Goal: Information Seeking & Learning: Learn about a topic

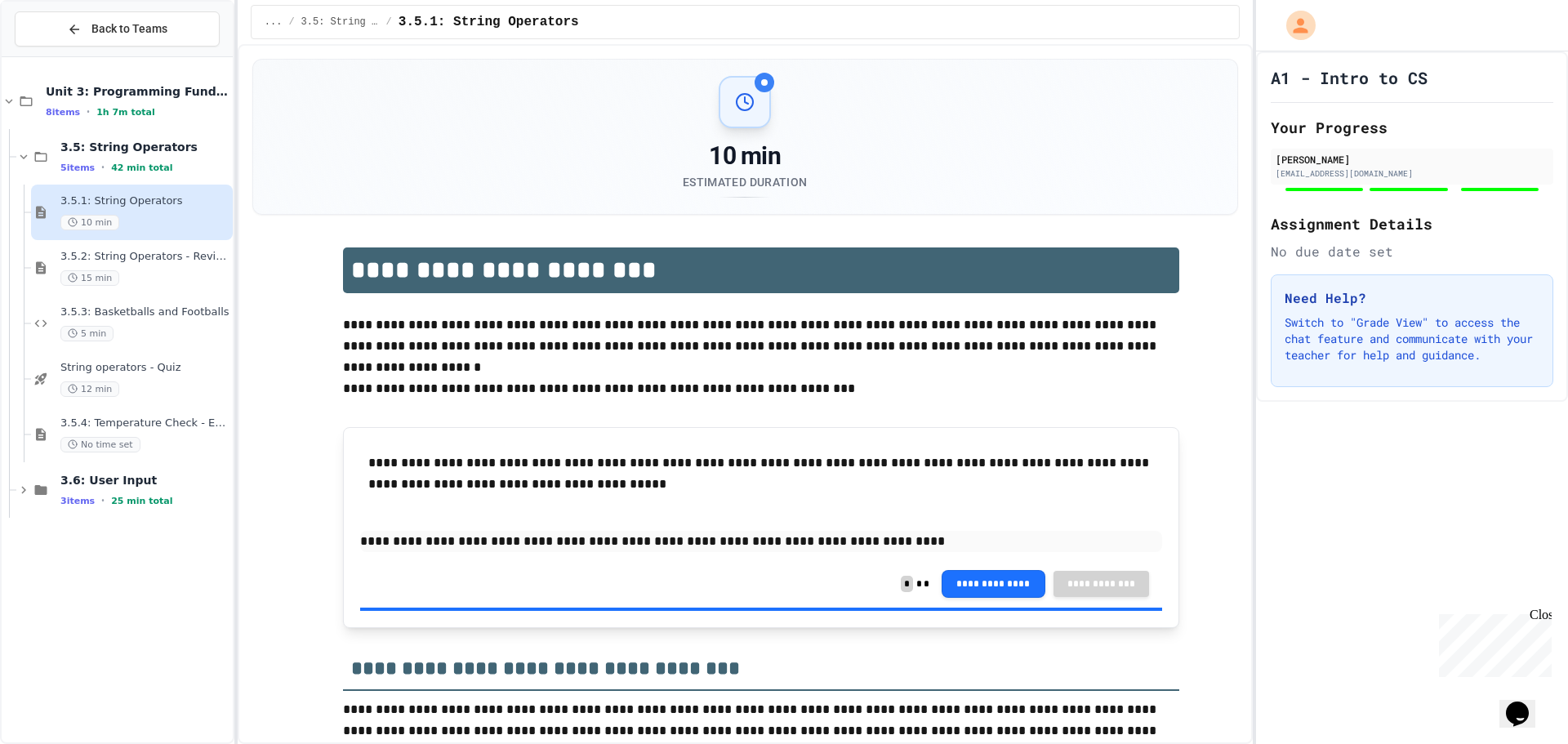
click at [143, 220] on div "10 min" at bounding box center [144, 222] width 169 height 16
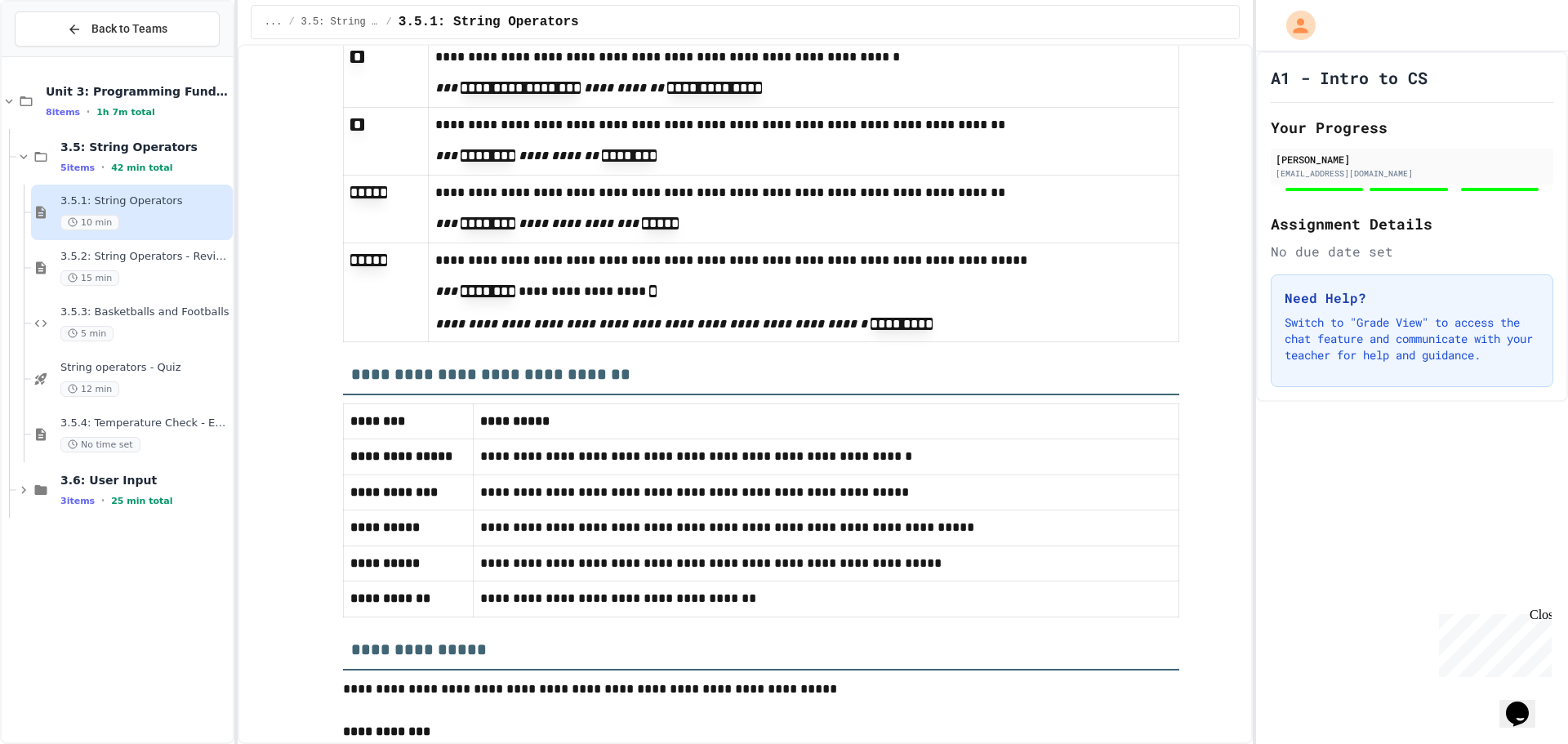
scroll to position [7368, 0]
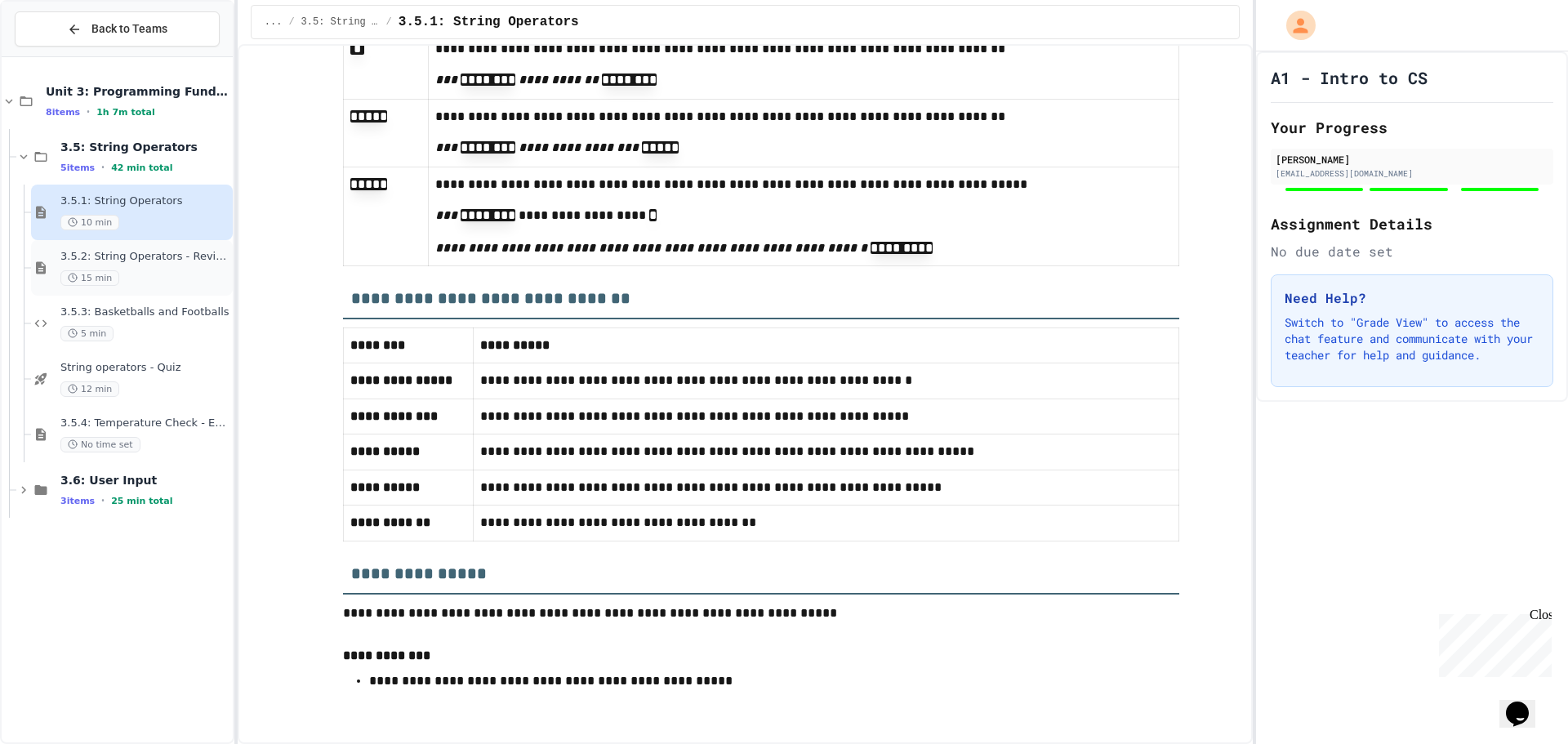
click at [134, 275] on div "15 min" at bounding box center [144, 279] width 169 height 16
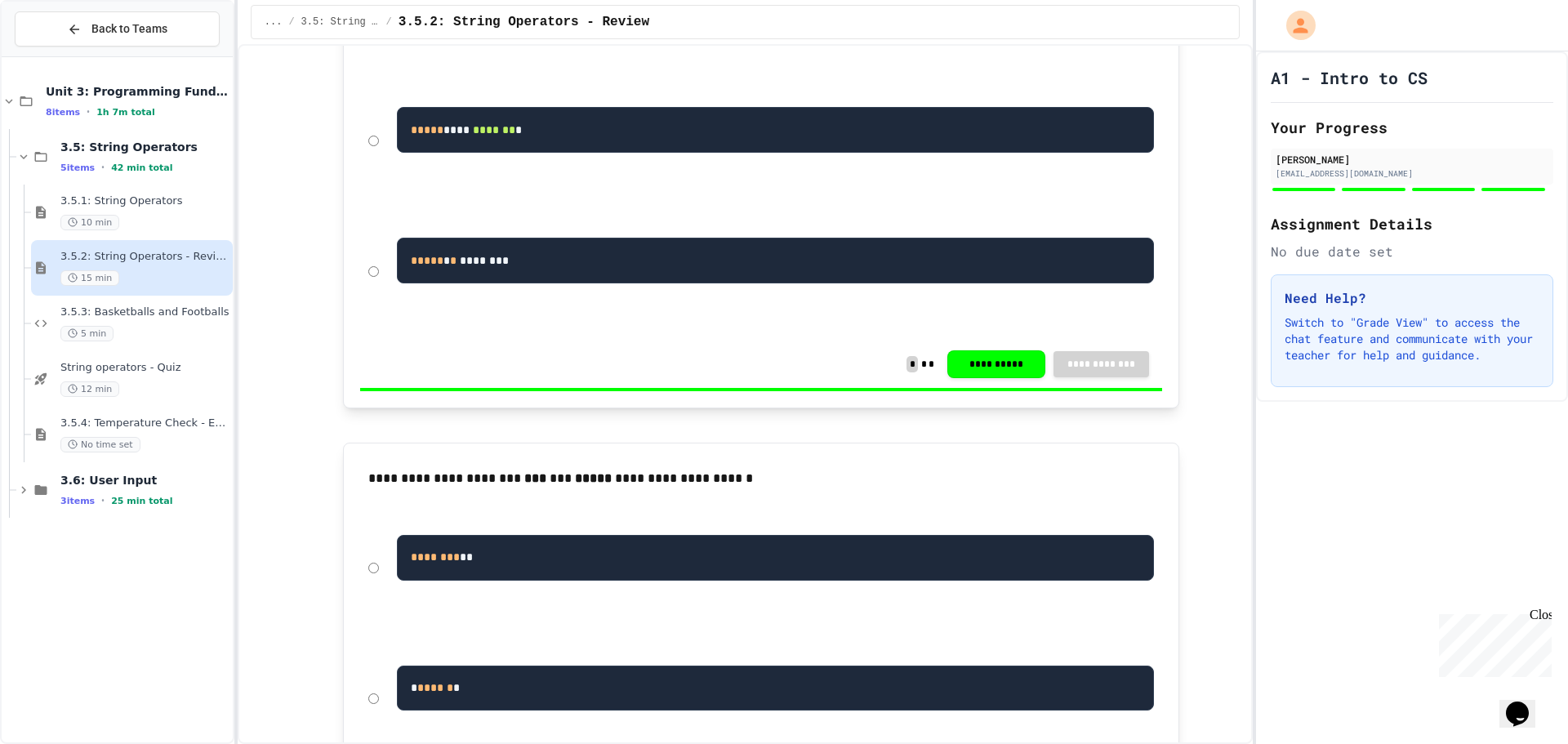
scroll to position [1797, 0]
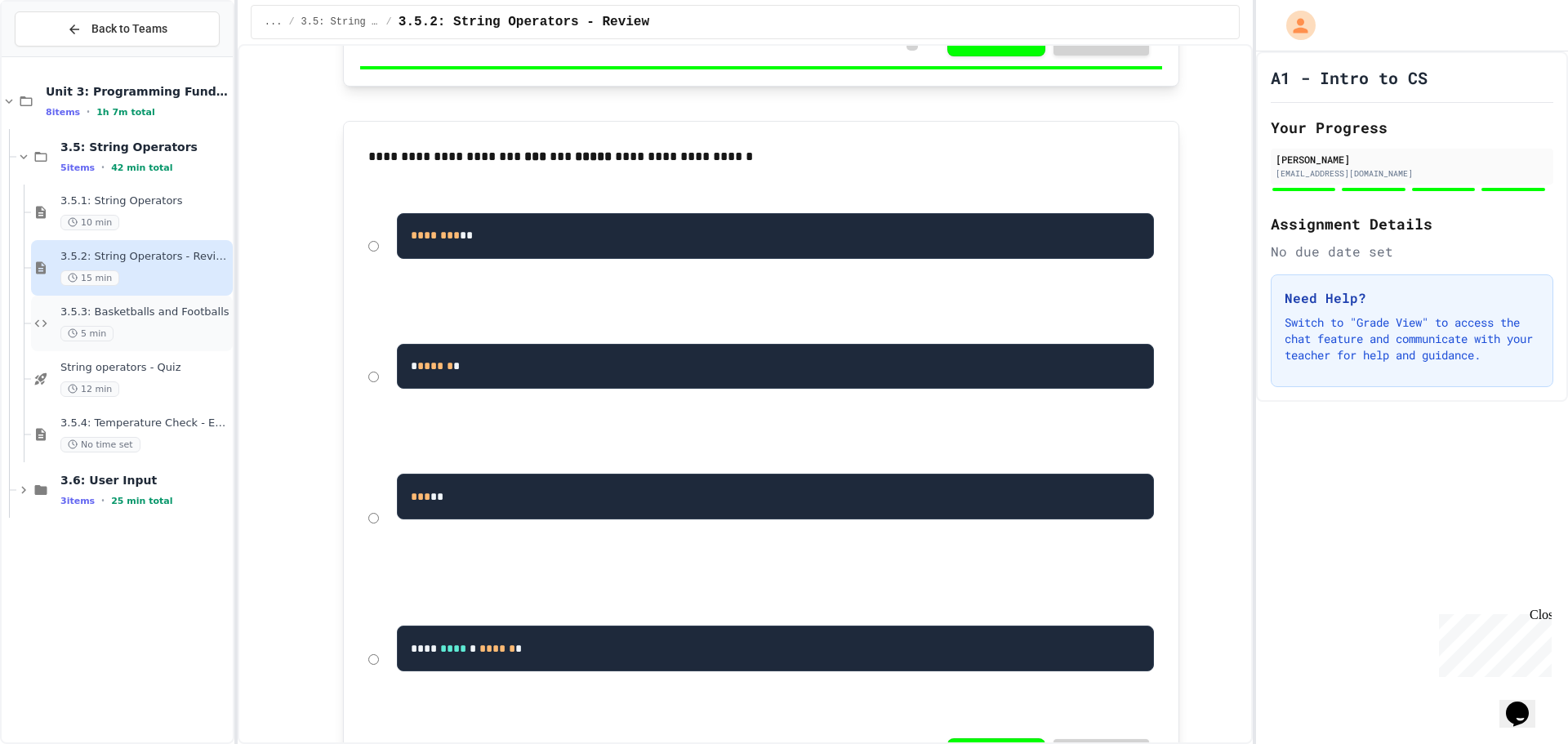
click at [179, 310] on span "3.5.3: Basketballs and Footballs" at bounding box center [144, 312] width 169 height 14
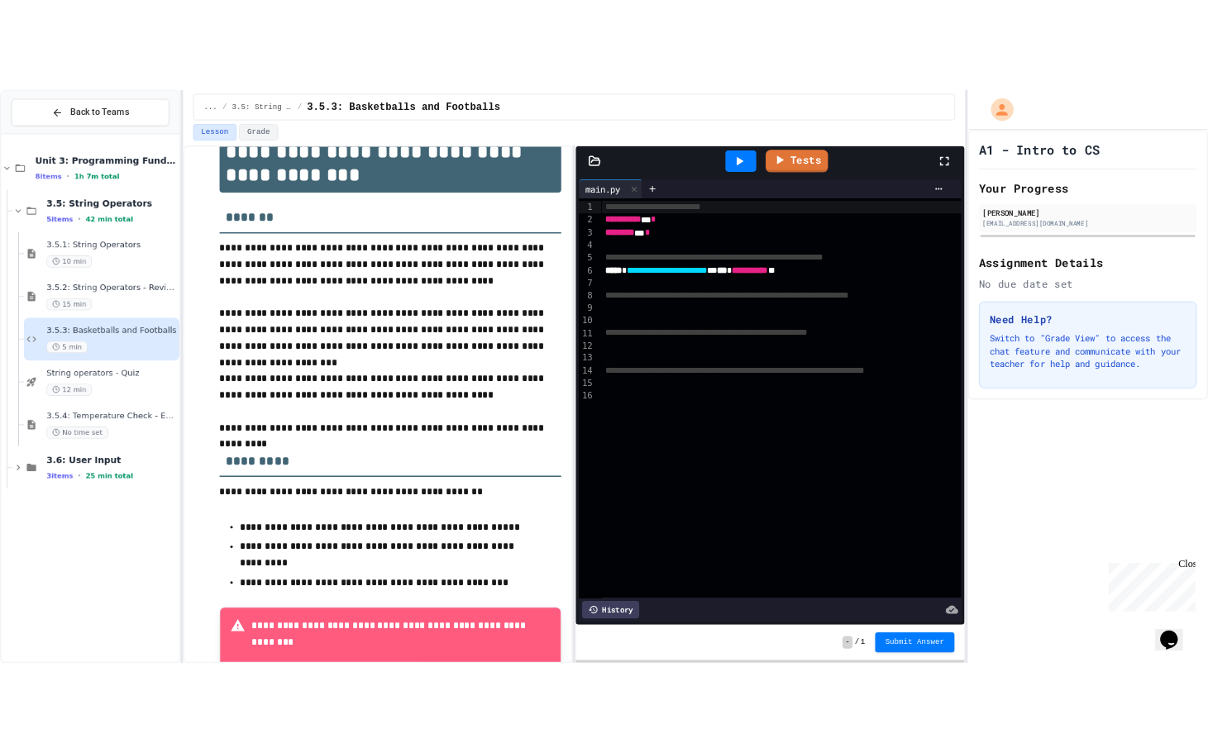
scroll to position [190, 0]
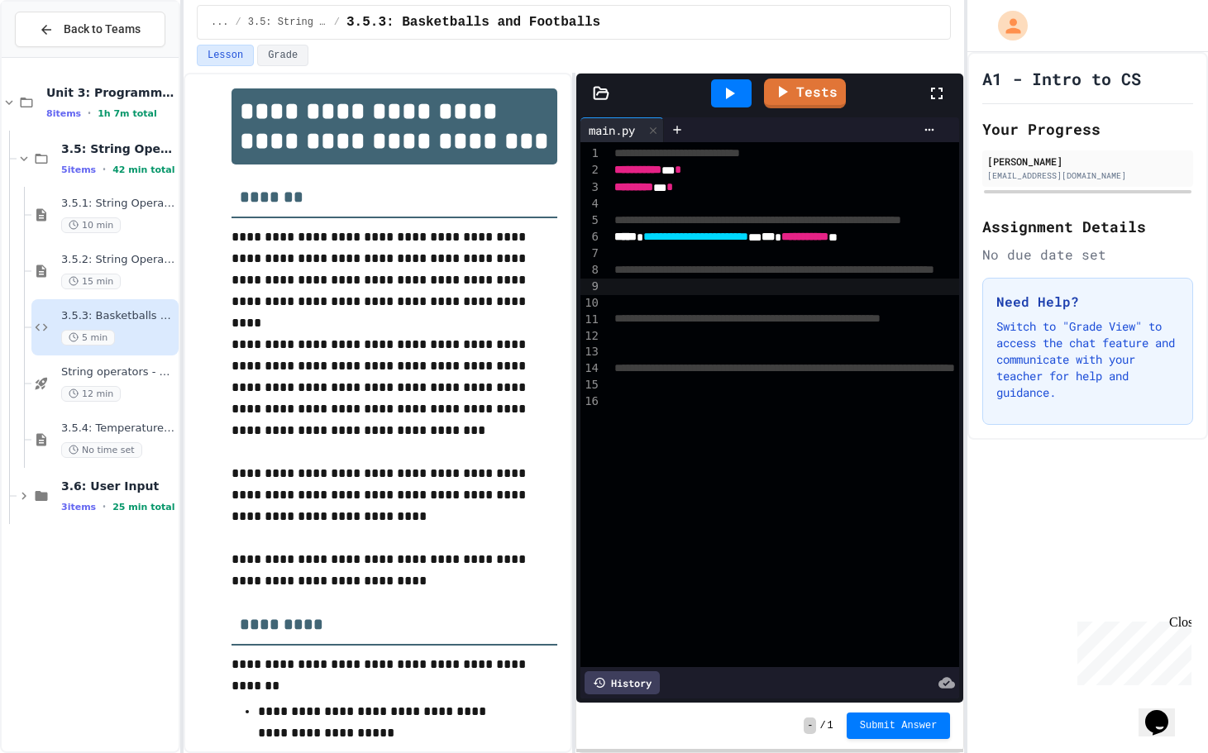
click at [690, 284] on div at bounding box center [873, 287] width 528 height 17
click at [666, 310] on div at bounding box center [873, 303] width 528 height 17
click at [658, 333] on div at bounding box center [873, 336] width 528 height 17
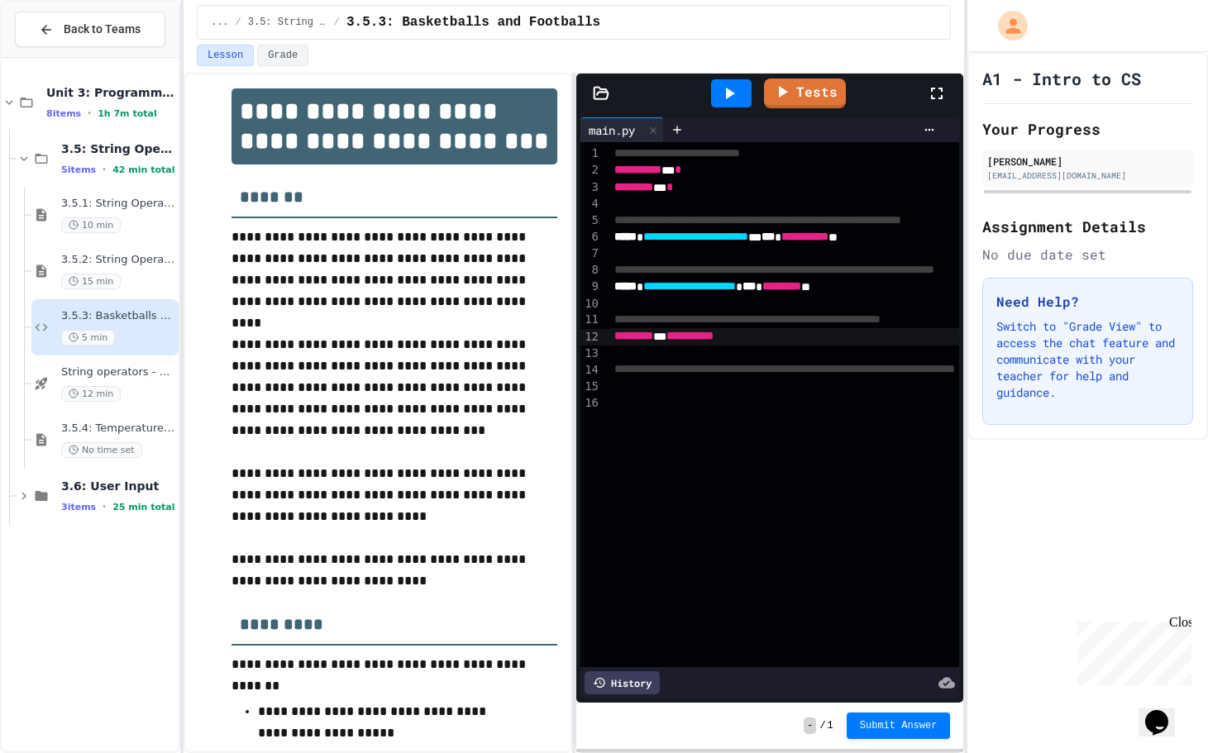
click at [651, 394] on div at bounding box center [873, 386] width 528 height 17
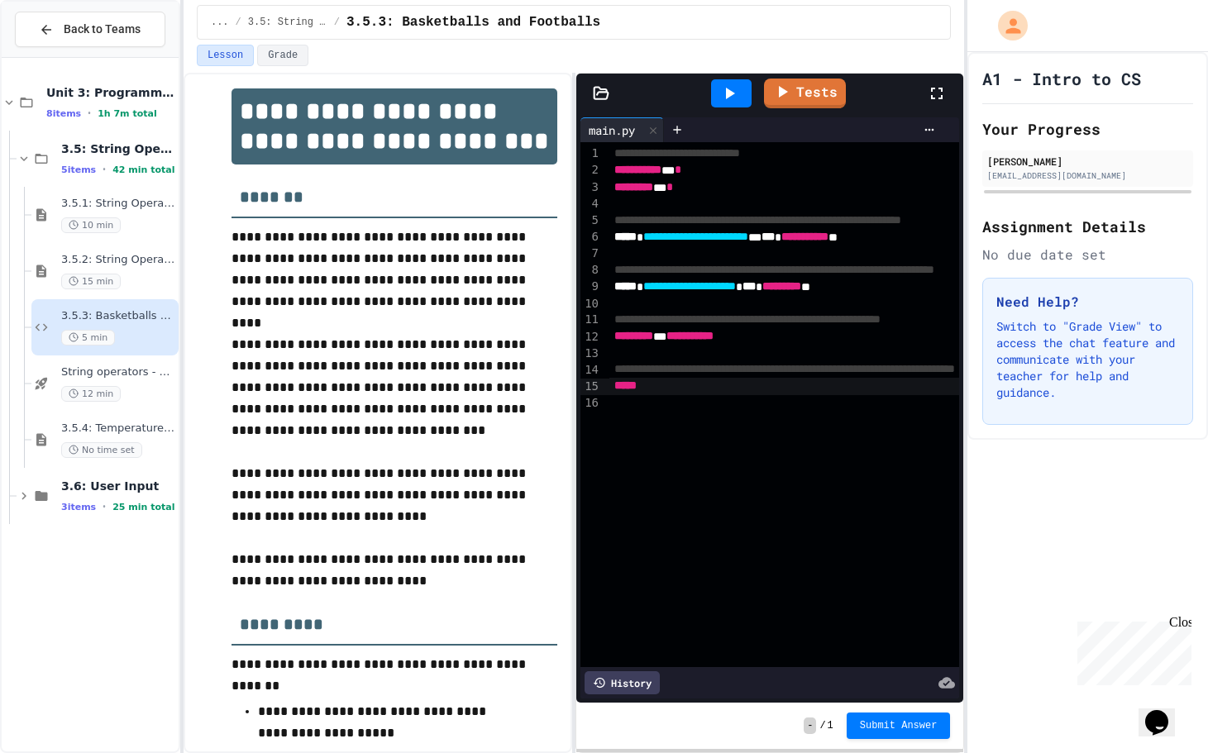
click at [649, 391] on div "*****" at bounding box center [873, 386] width 528 height 17
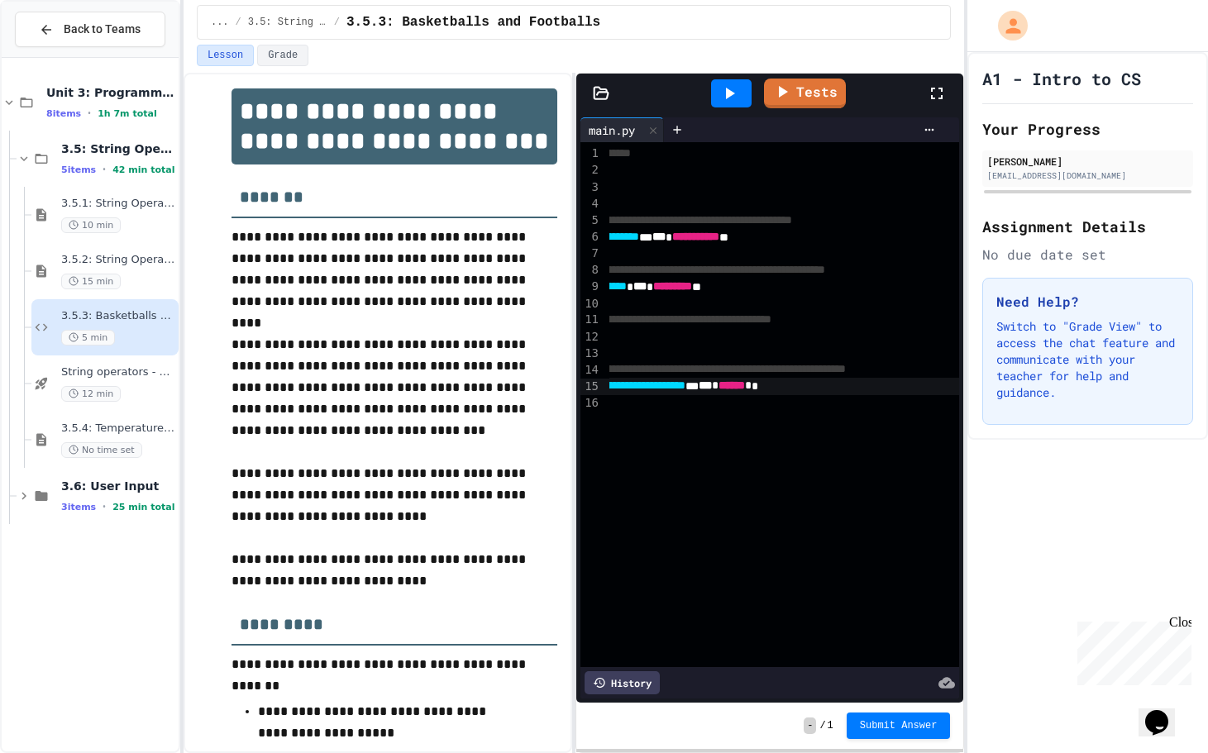
scroll to position [0, 113]
click at [747, 389] on span "*" at bounding box center [744, 386] width 7 height 12
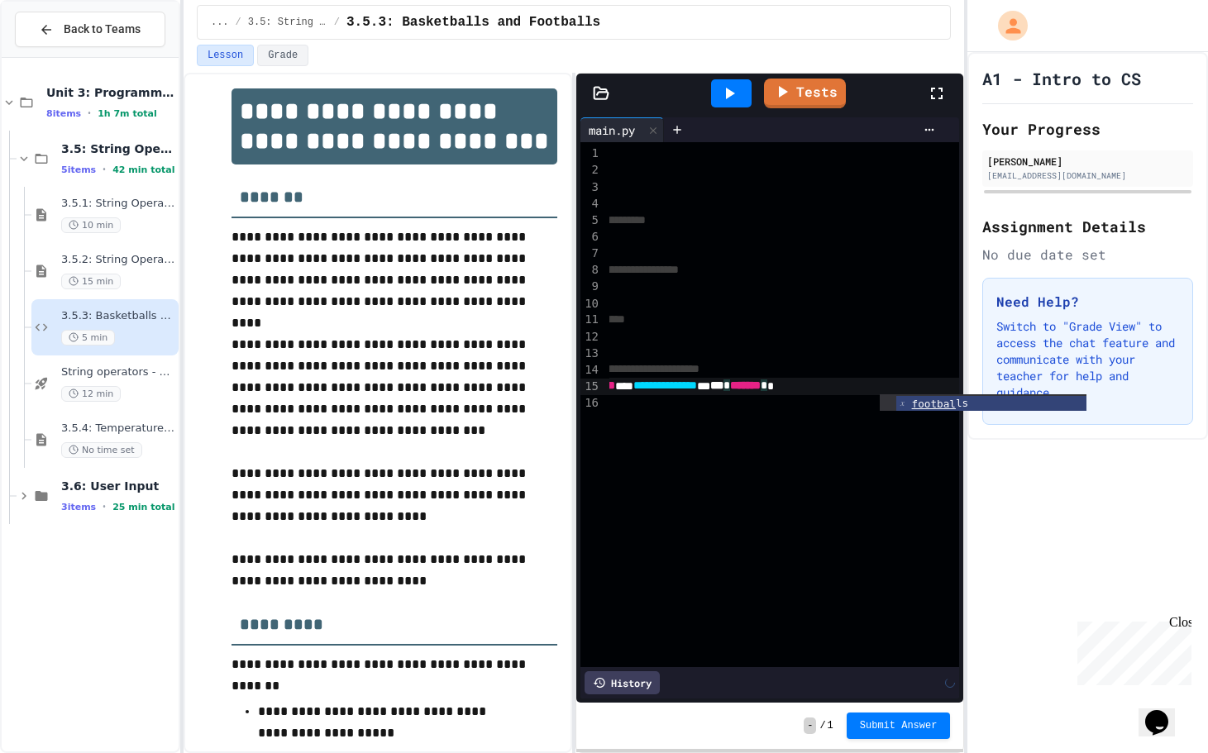
scroll to position [0, 287]
click at [793, 91] on icon at bounding box center [785, 89] width 18 height 21
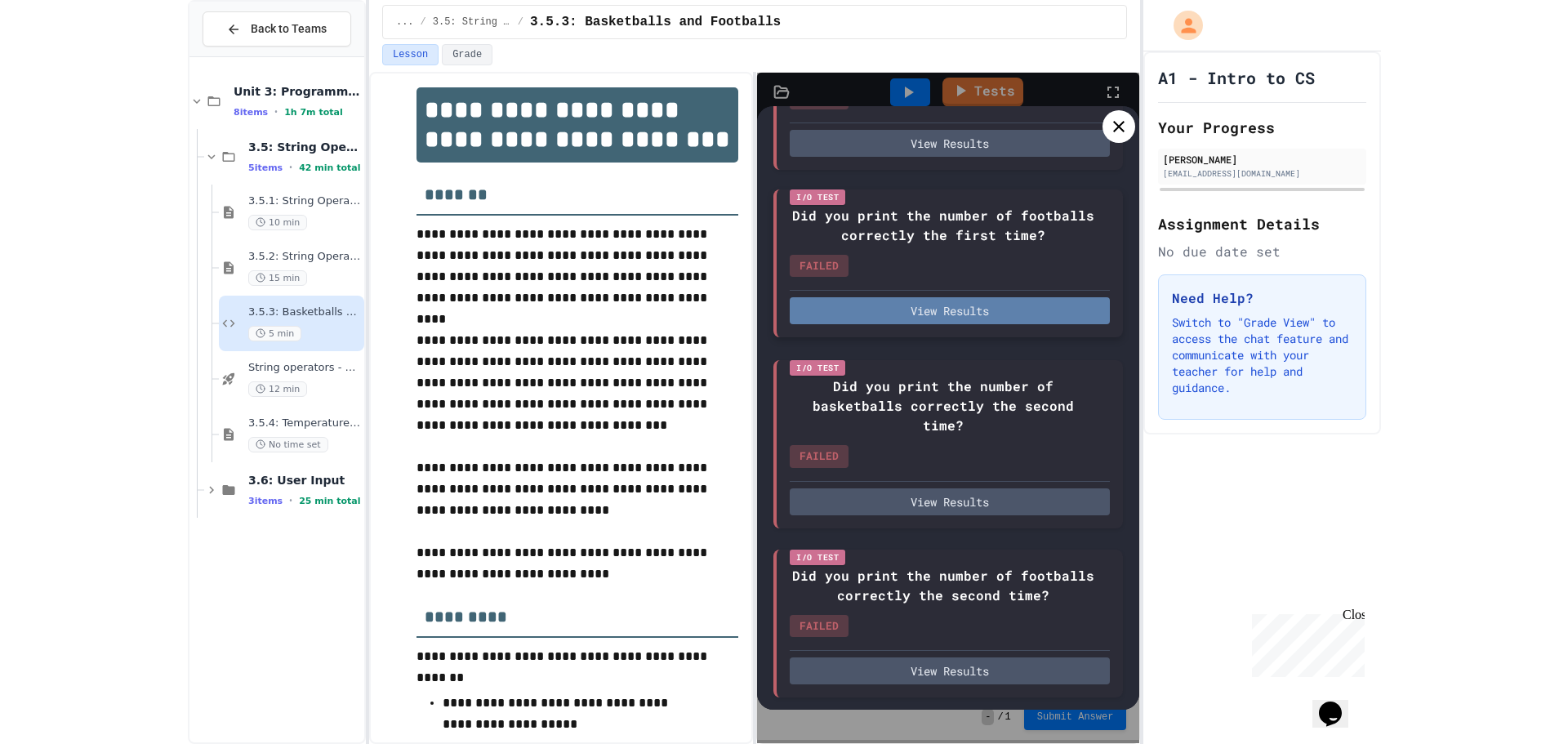
scroll to position [240, 0]
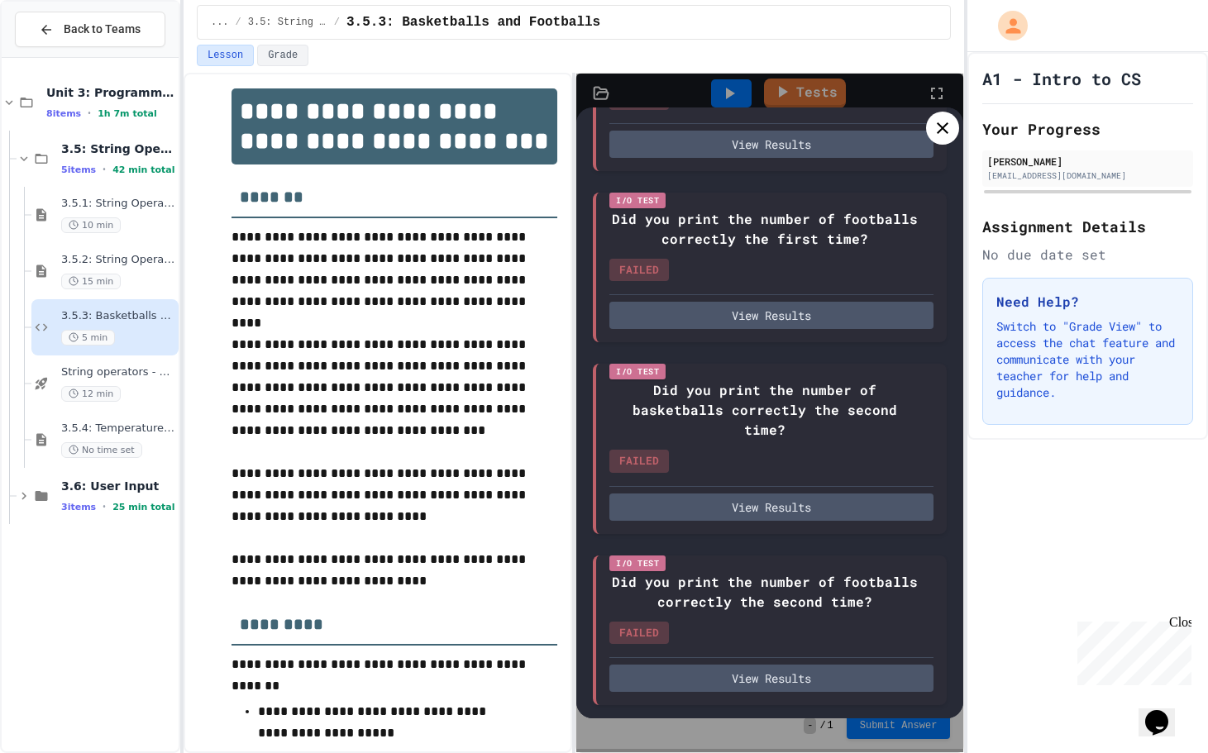
click at [933, 126] on icon at bounding box center [943, 128] width 20 height 20
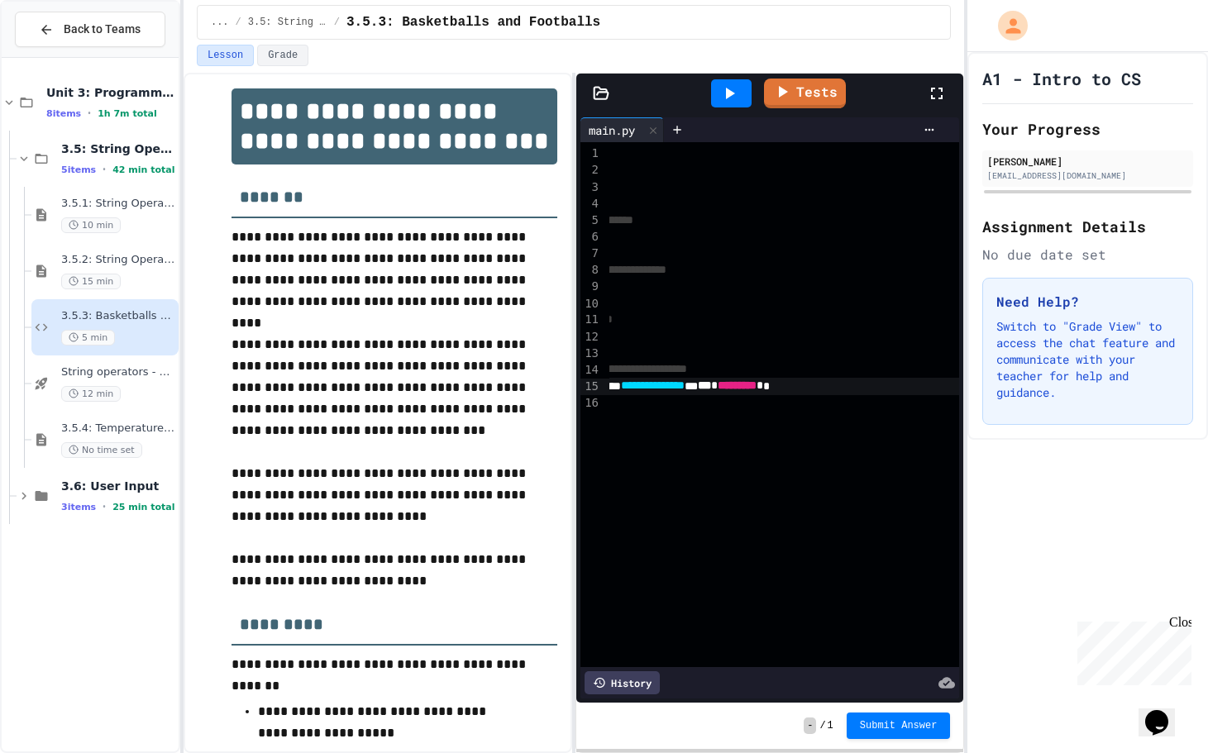
click at [611, 671] on div "History" at bounding box center [622, 682] width 75 height 23
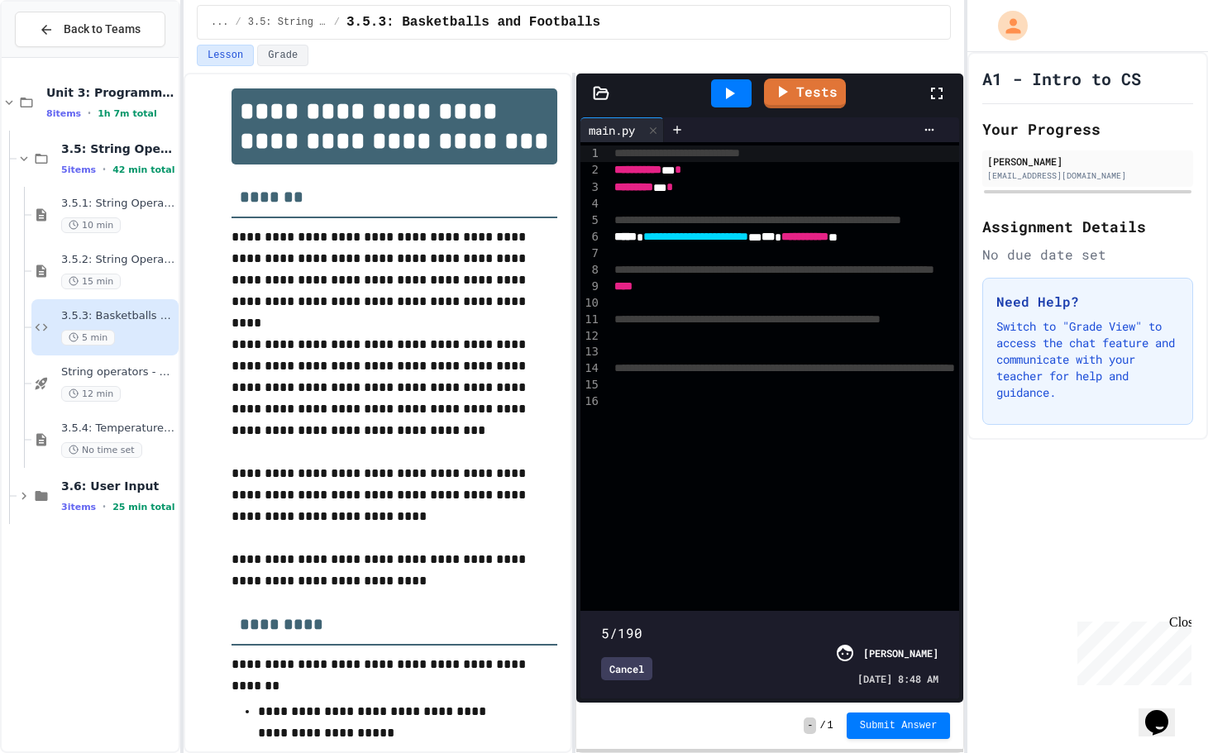
type input "*"
drag, startPoint x: 898, startPoint y: 594, endPoint x: 448, endPoint y: 585, distance: 449.9
click at [448, 585] on div "**********" at bounding box center [574, 413] width 781 height 680
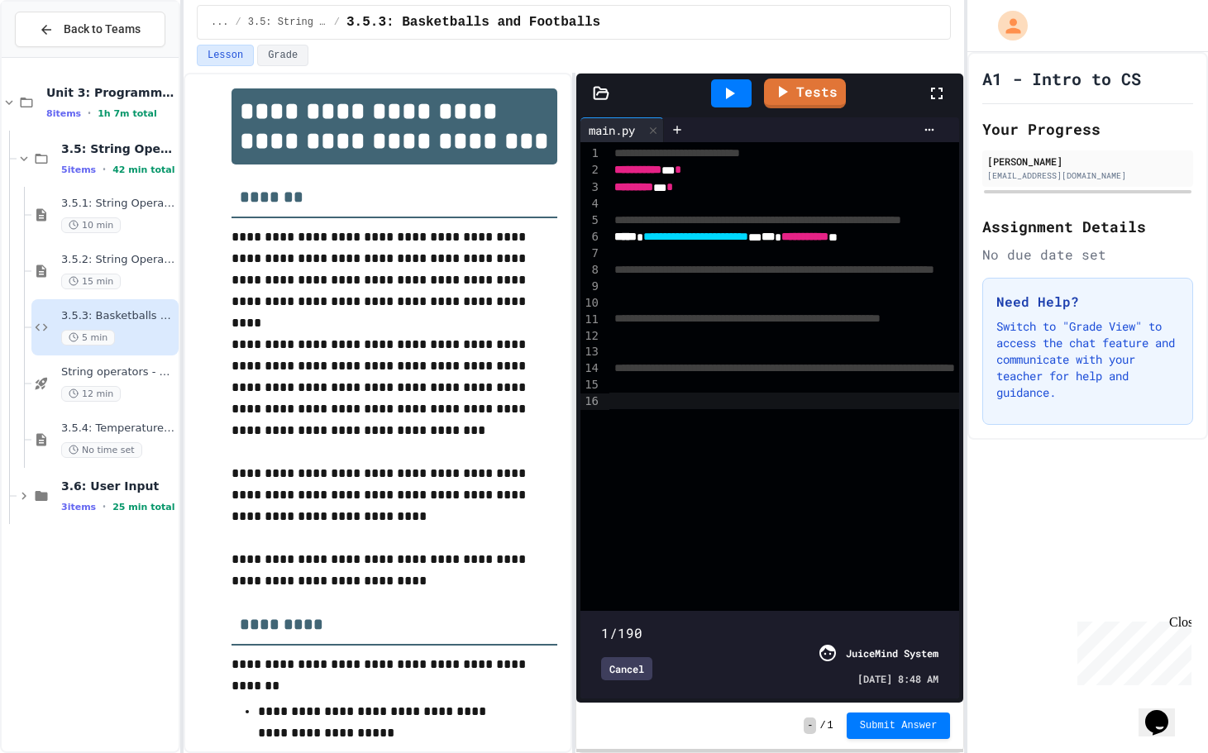
click at [880, 472] on div "**********" at bounding box center [873, 376] width 528 height 469
click at [747, 306] on div at bounding box center [873, 303] width 528 height 17
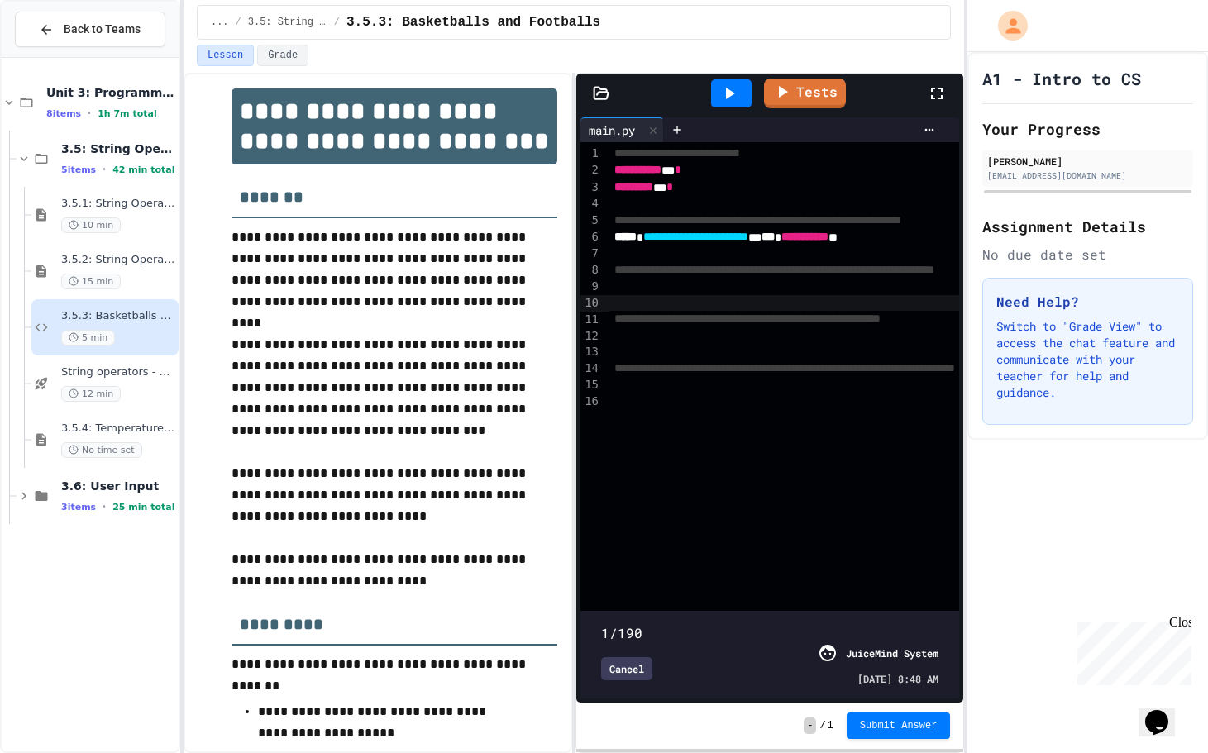
click at [707, 279] on div at bounding box center [873, 287] width 528 height 17
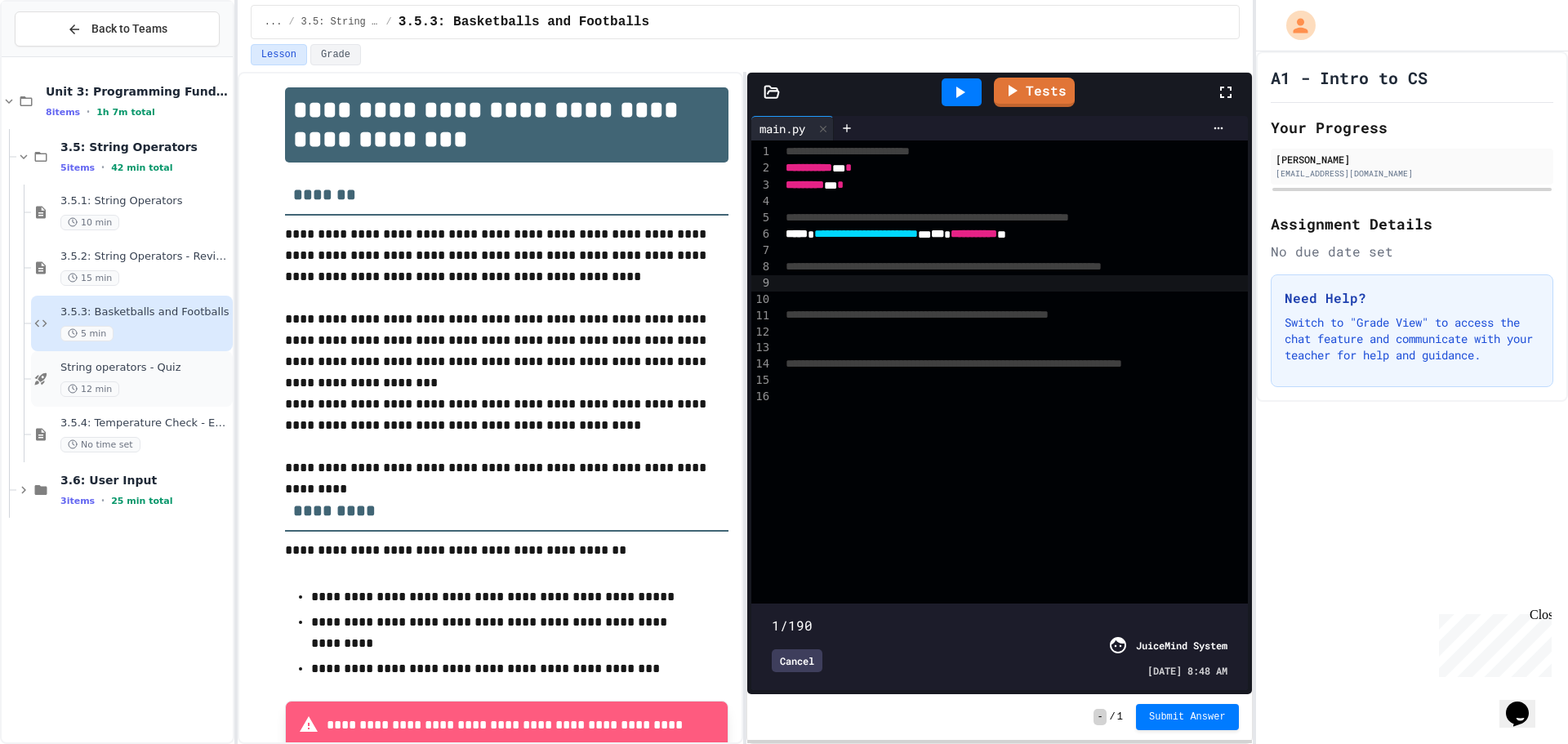
click at [139, 376] on div "String operators - Quiz 12 min" at bounding box center [144, 378] width 169 height 36
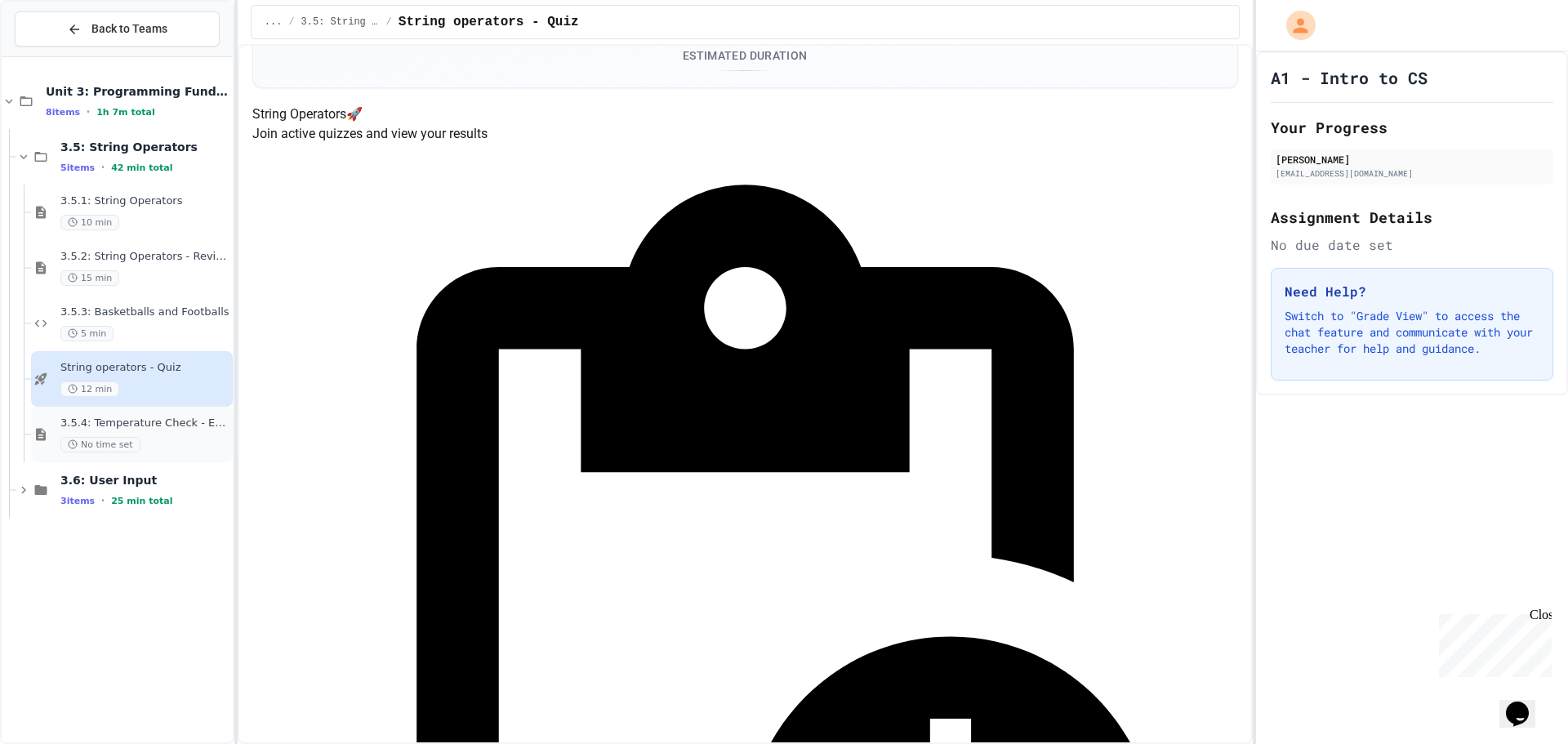
scroll to position [163, 0]
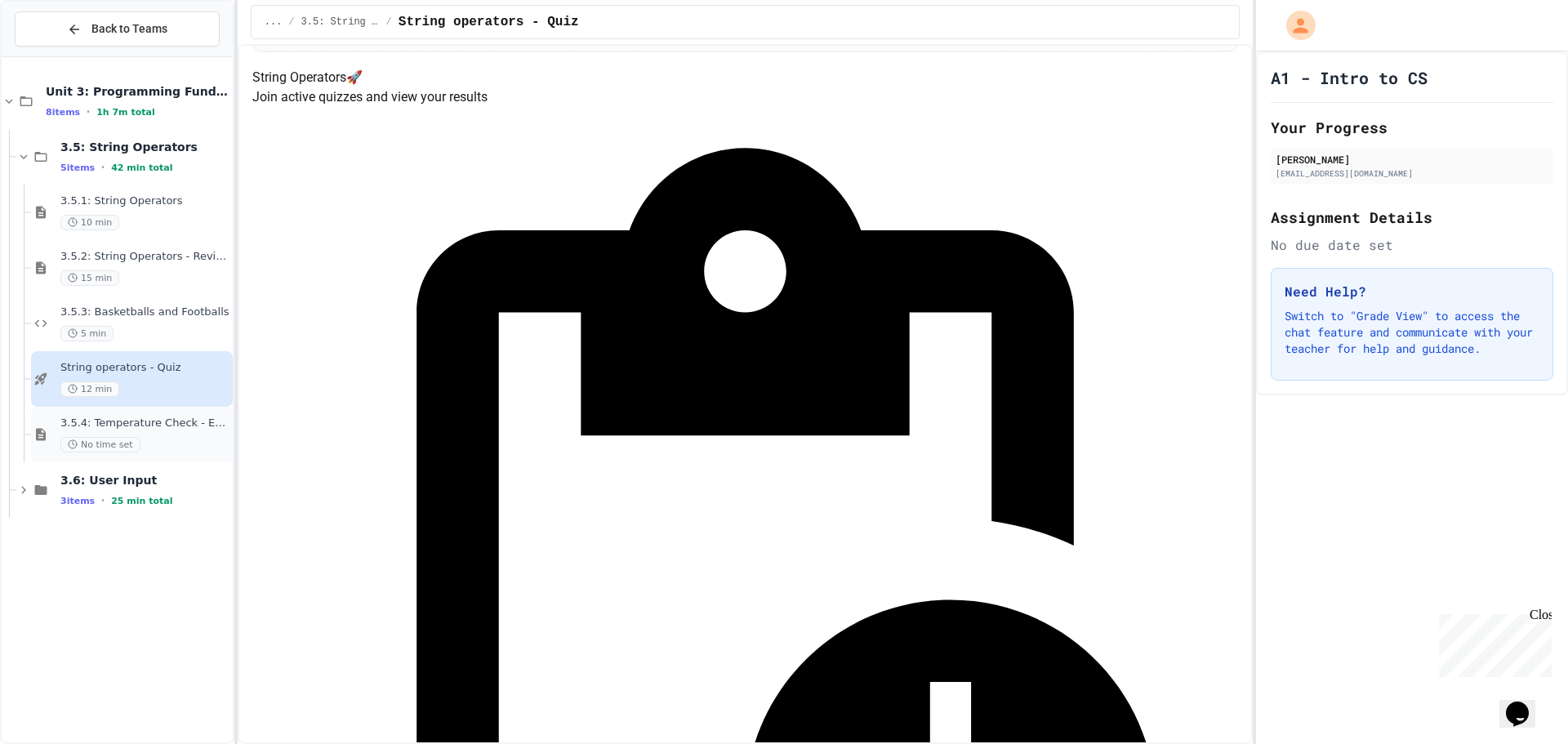
click at [124, 424] on span "3.5.4: Temperature Check - Exit Ticket" at bounding box center [144, 424] width 169 height 14
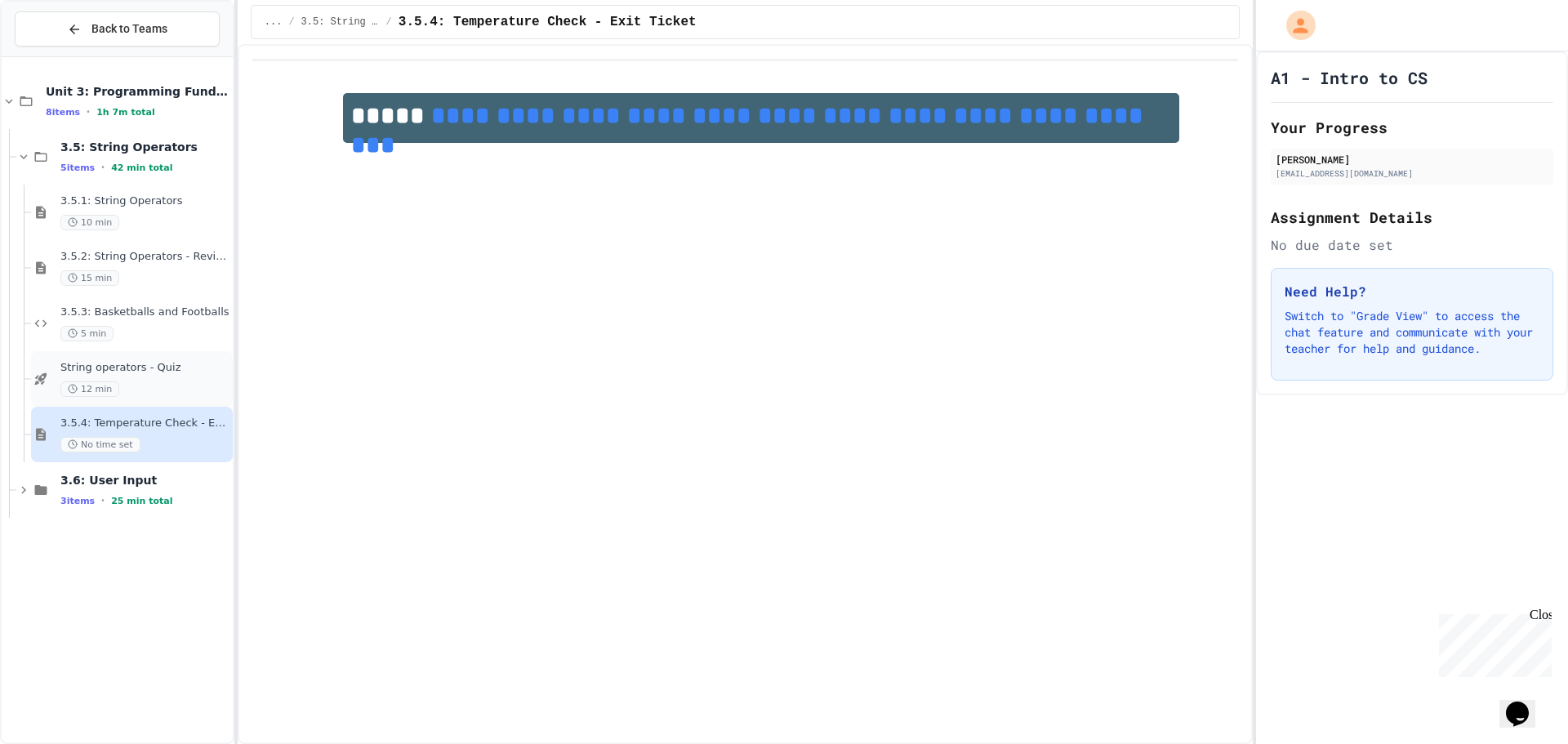
click at [131, 378] on div "String operators - Quiz 12 min" at bounding box center [144, 378] width 169 height 36
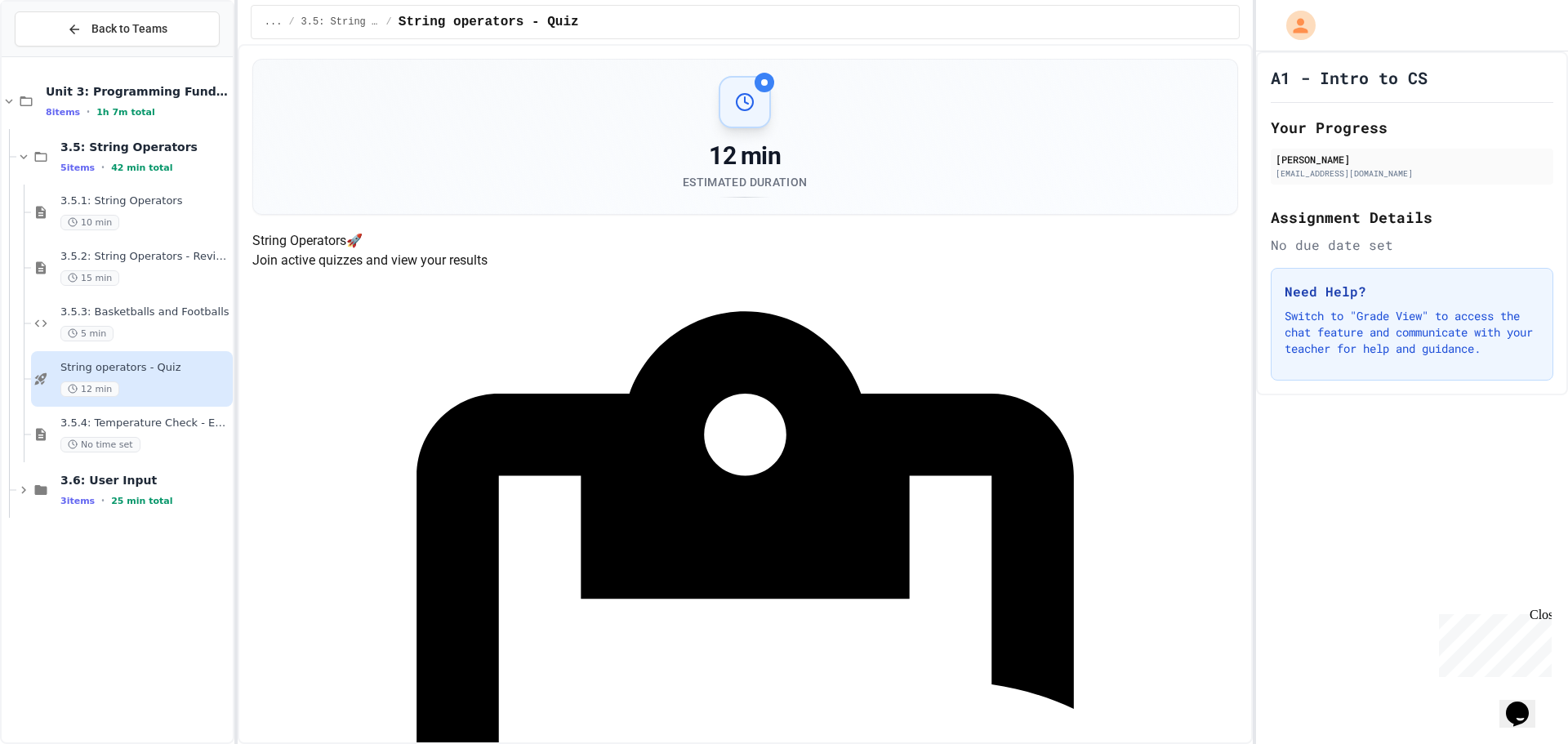
click at [144, 419] on span "3.5.4: Temperature Check - Exit Ticket" at bounding box center [144, 424] width 169 height 14
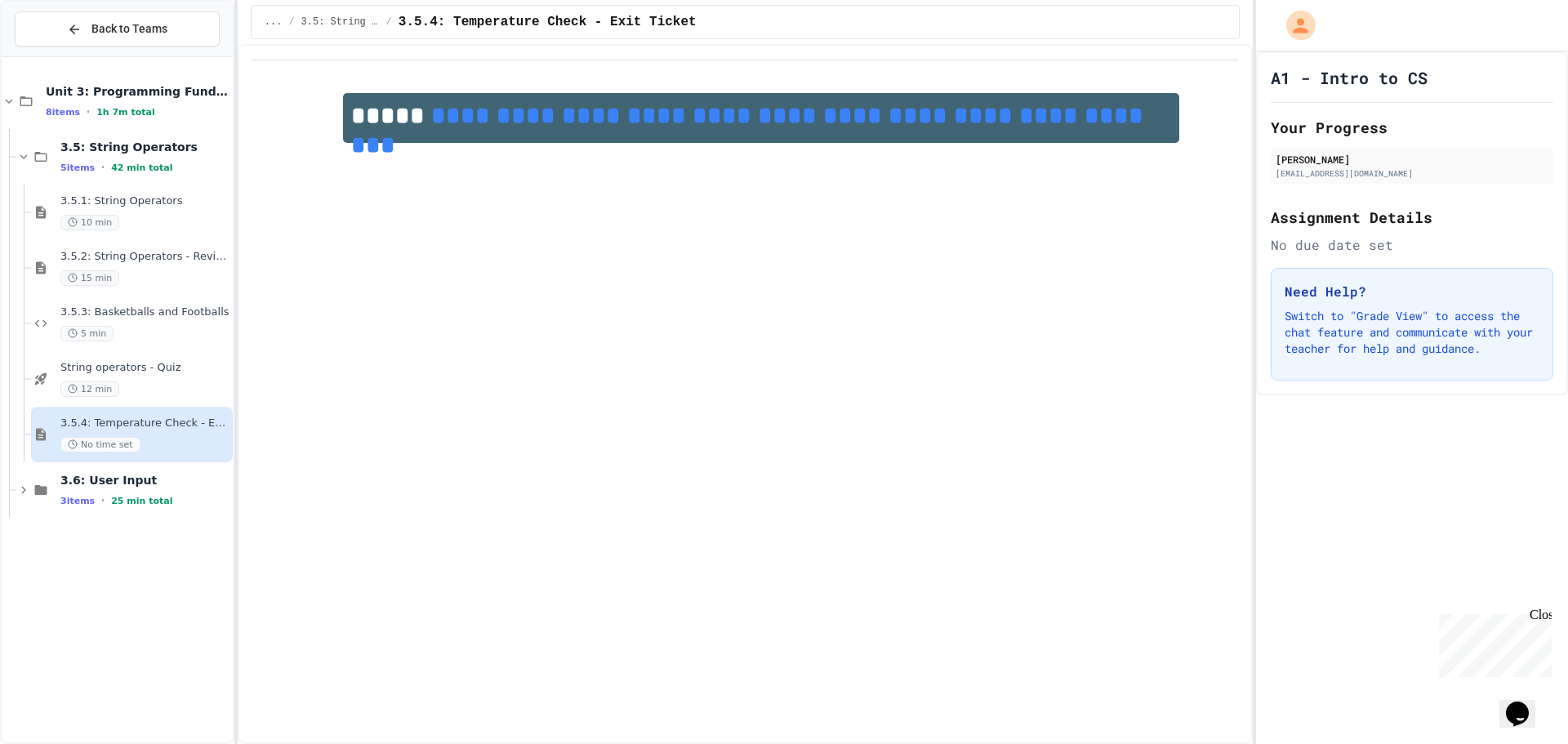
click at [676, 124] on link "**********" at bounding box center [751, 130] width 799 height 53
click at [167, 477] on span "3.6: User Input" at bounding box center [144, 480] width 169 height 15
click at [143, 548] on div "10 min" at bounding box center [144, 556] width 169 height 16
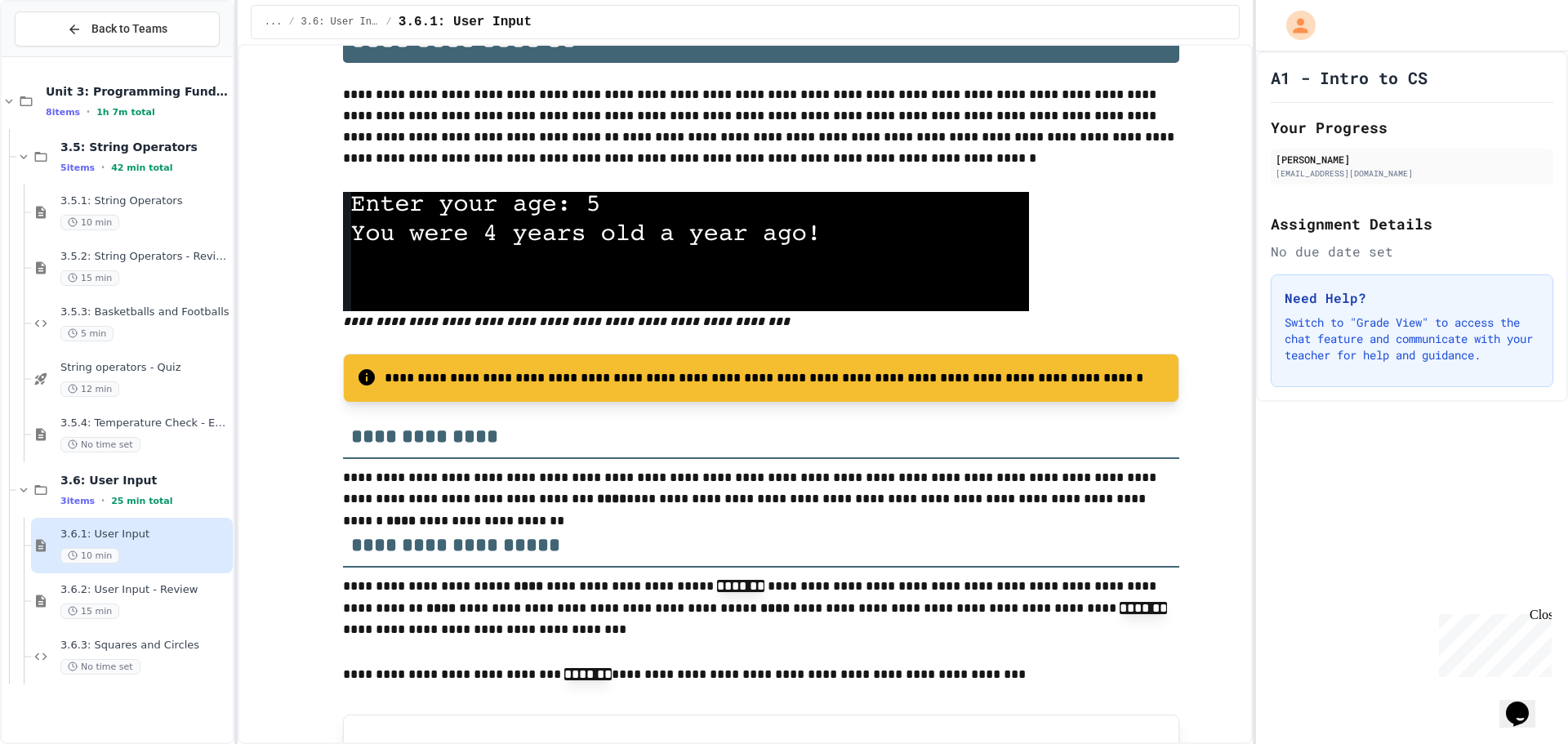
scroll to position [408, 0]
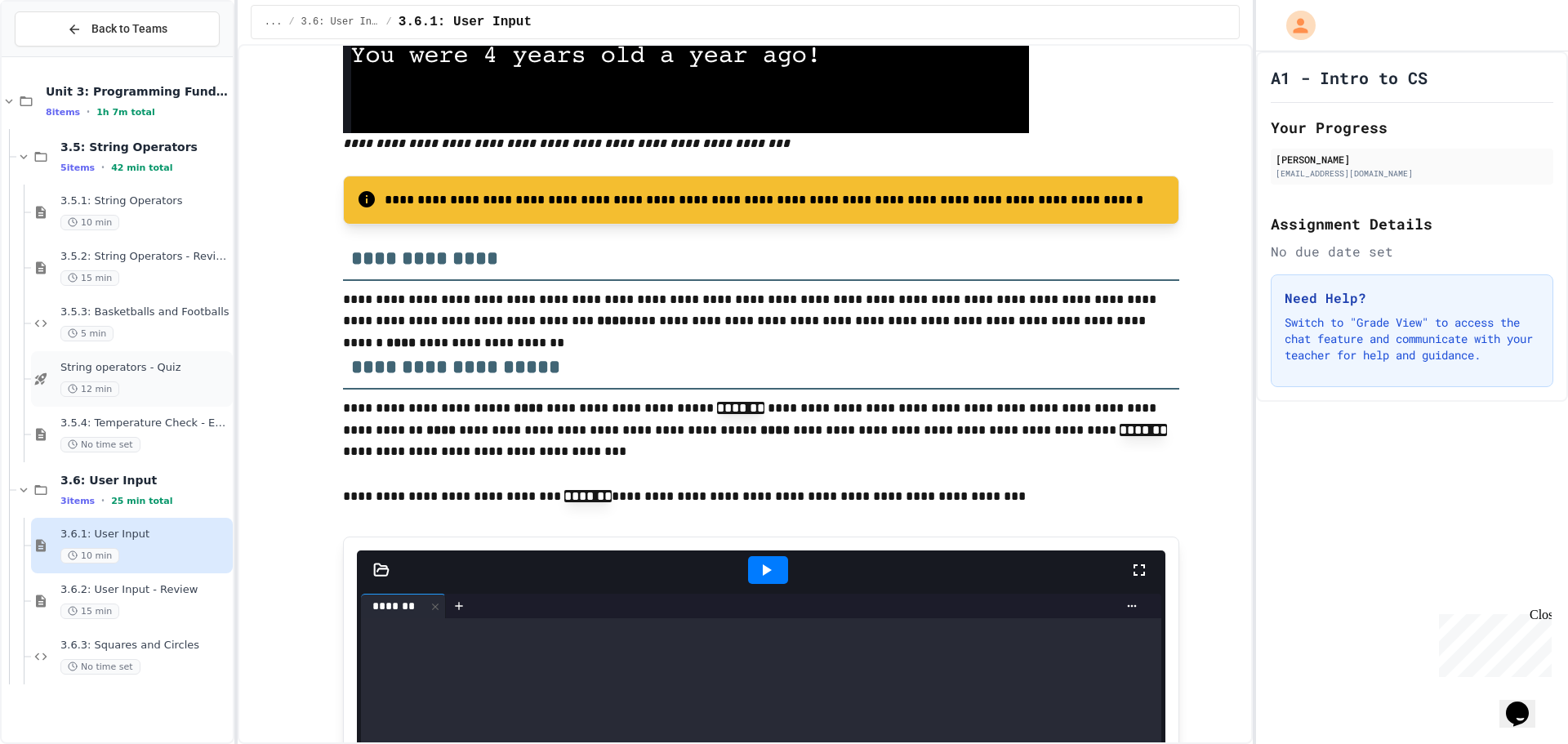
click at [124, 361] on span "String operators - Quiz" at bounding box center [144, 368] width 169 height 14
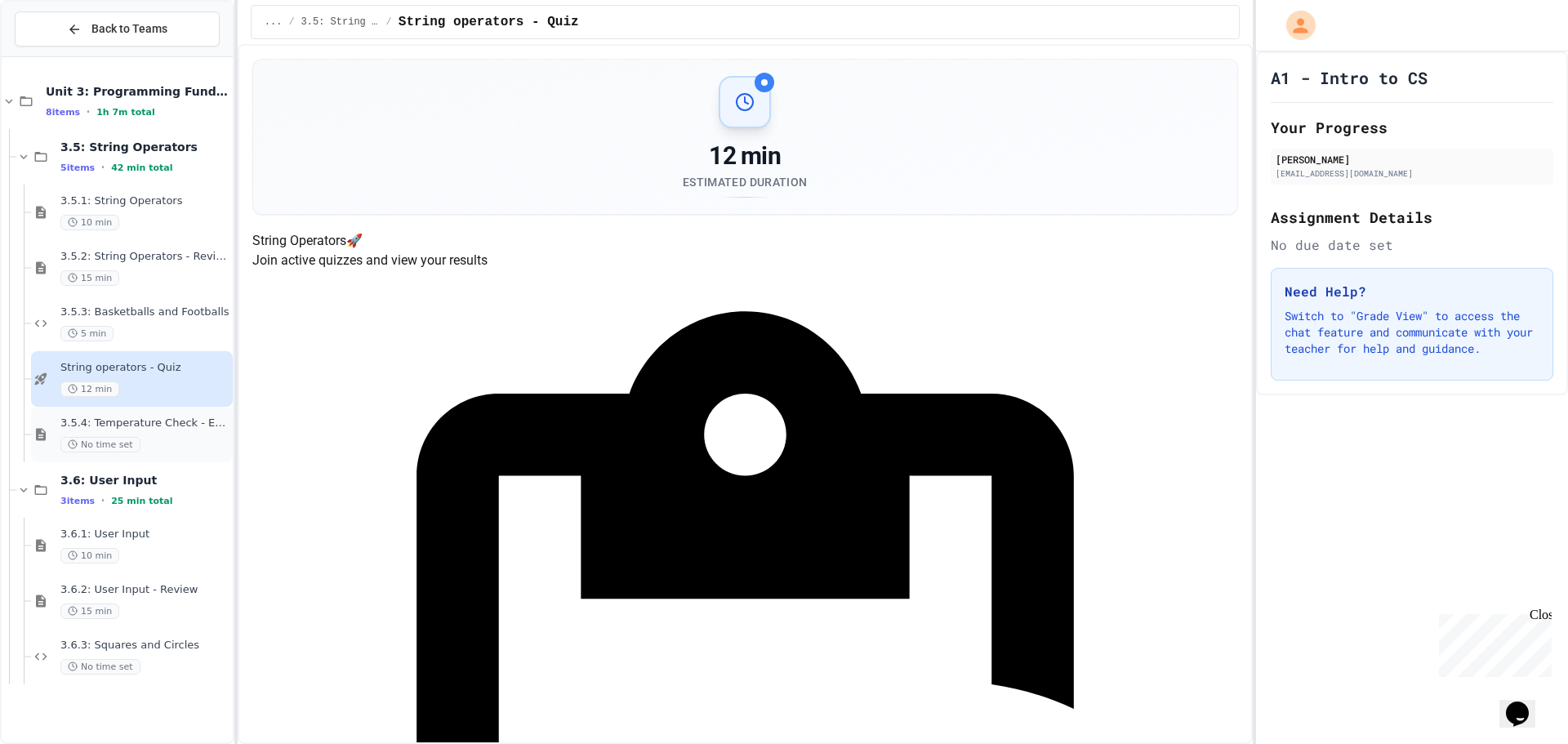
click at [156, 441] on div "No time set" at bounding box center [144, 445] width 169 height 16
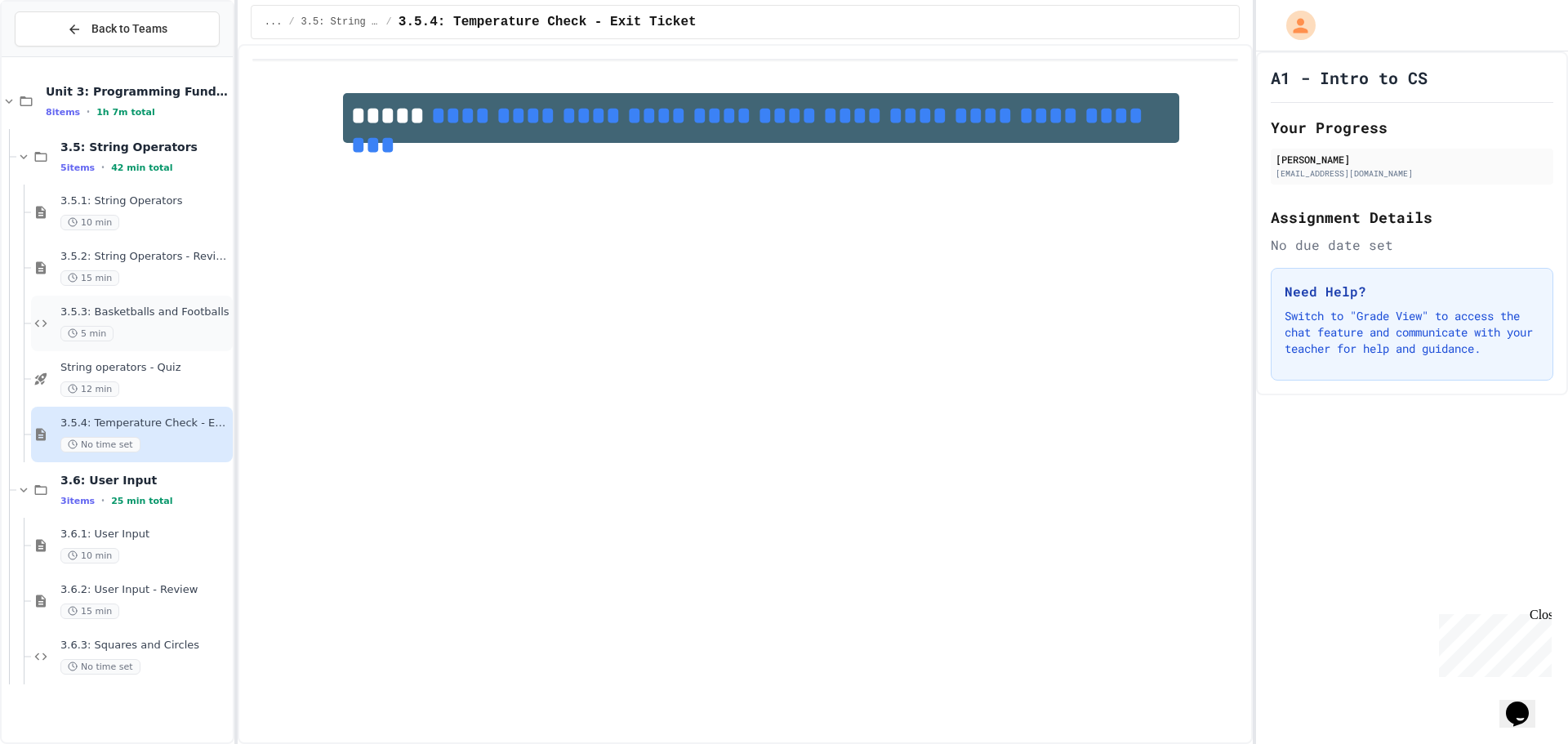
click at [166, 326] on div "5 min" at bounding box center [144, 334] width 169 height 16
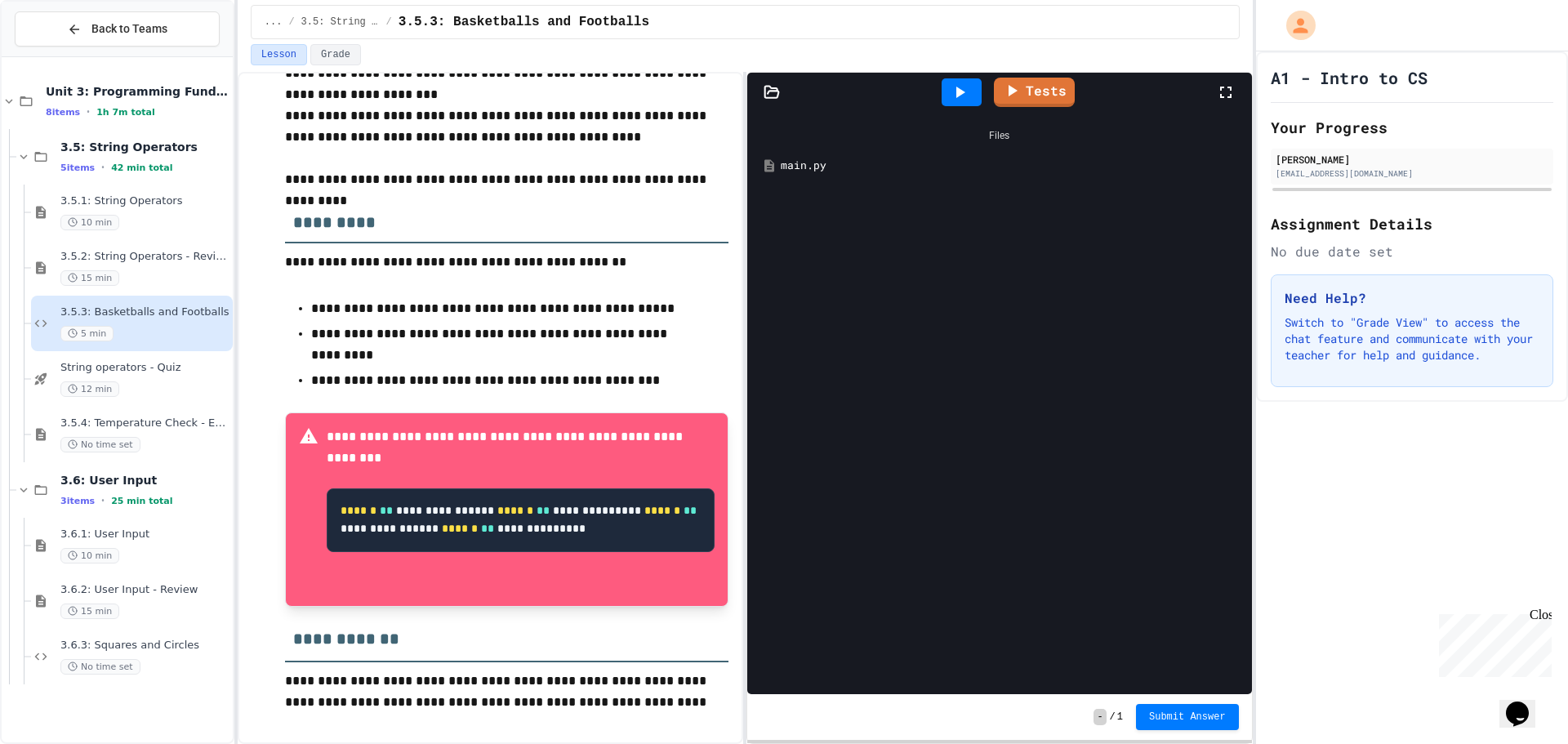
scroll to position [515, 0]
click at [817, 161] on div "main.py" at bounding box center [1011, 166] width 460 height 17
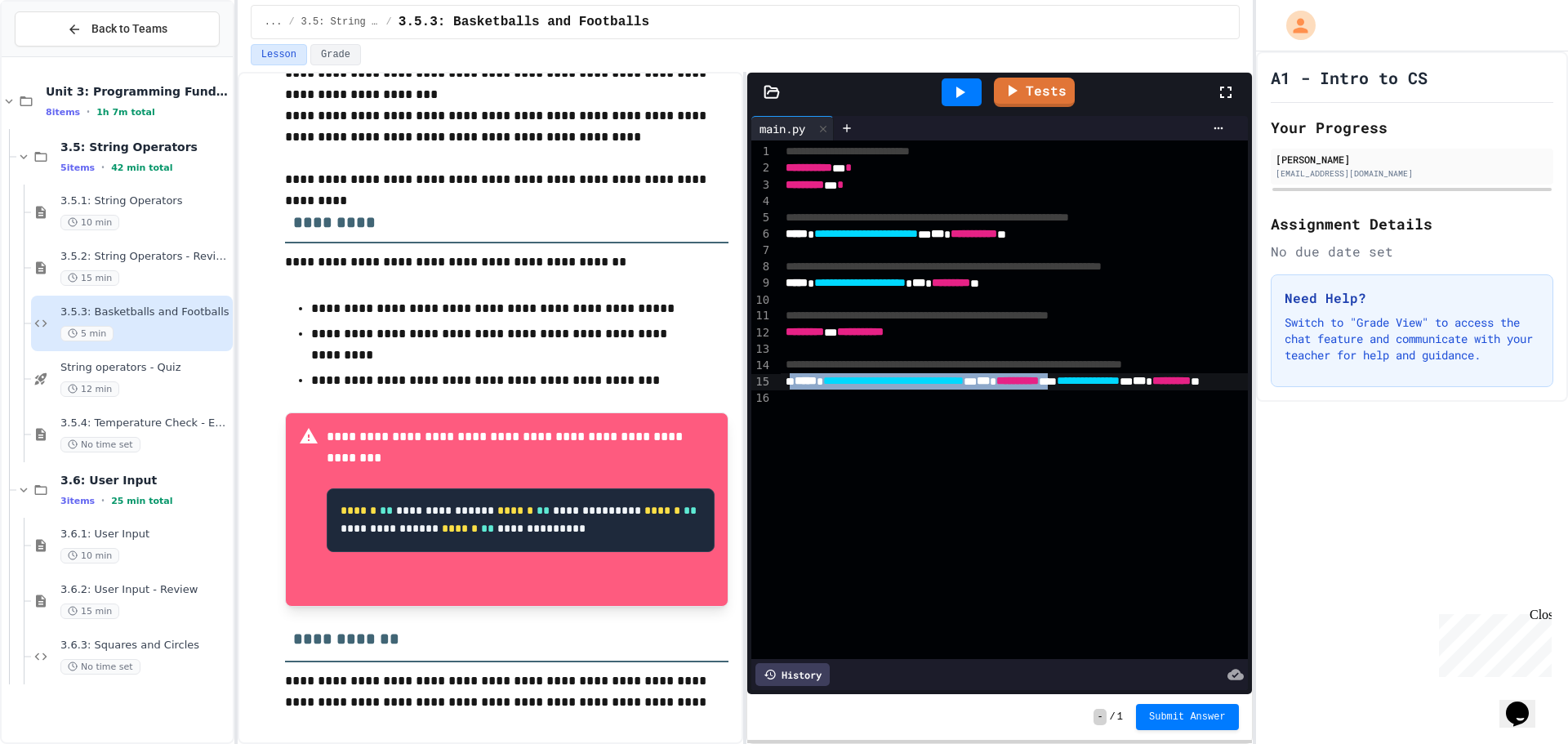
drag, startPoint x: 1170, startPoint y: 384, endPoint x: 790, endPoint y: 389, distance: 380.0
click at [790, 389] on div "**********" at bounding box center [1086, 381] width 611 height 17
drag, startPoint x: 1021, startPoint y: 386, endPoint x: 788, endPoint y: 381, distance: 233.1
click at [788, 381] on div "**********" at bounding box center [1041, 381] width 522 height 17
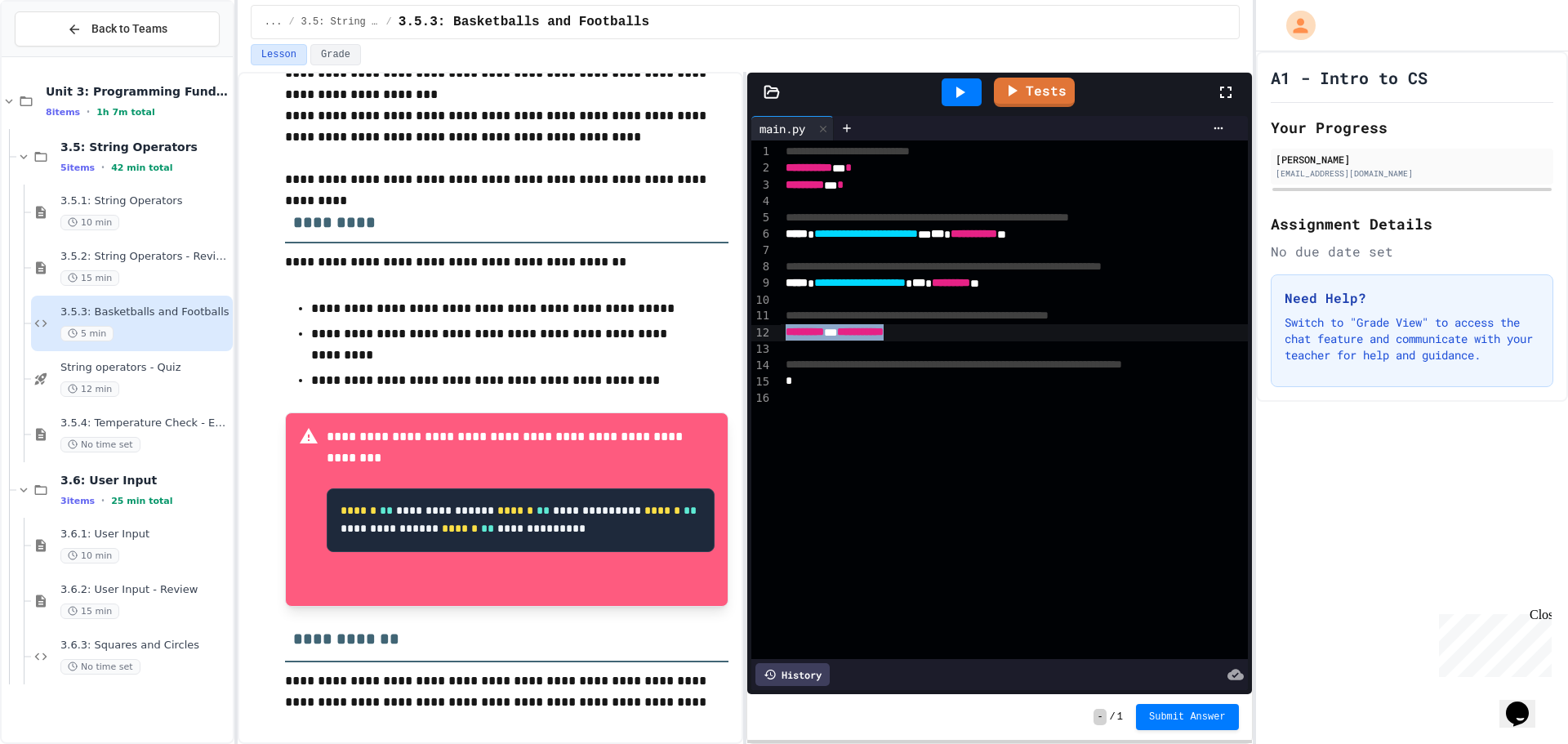
drag, startPoint x: 932, startPoint y: 338, endPoint x: 784, endPoint y: 336, distance: 148.0
click at [784, 336] on div "**********" at bounding box center [1041, 332] width 522 height 17
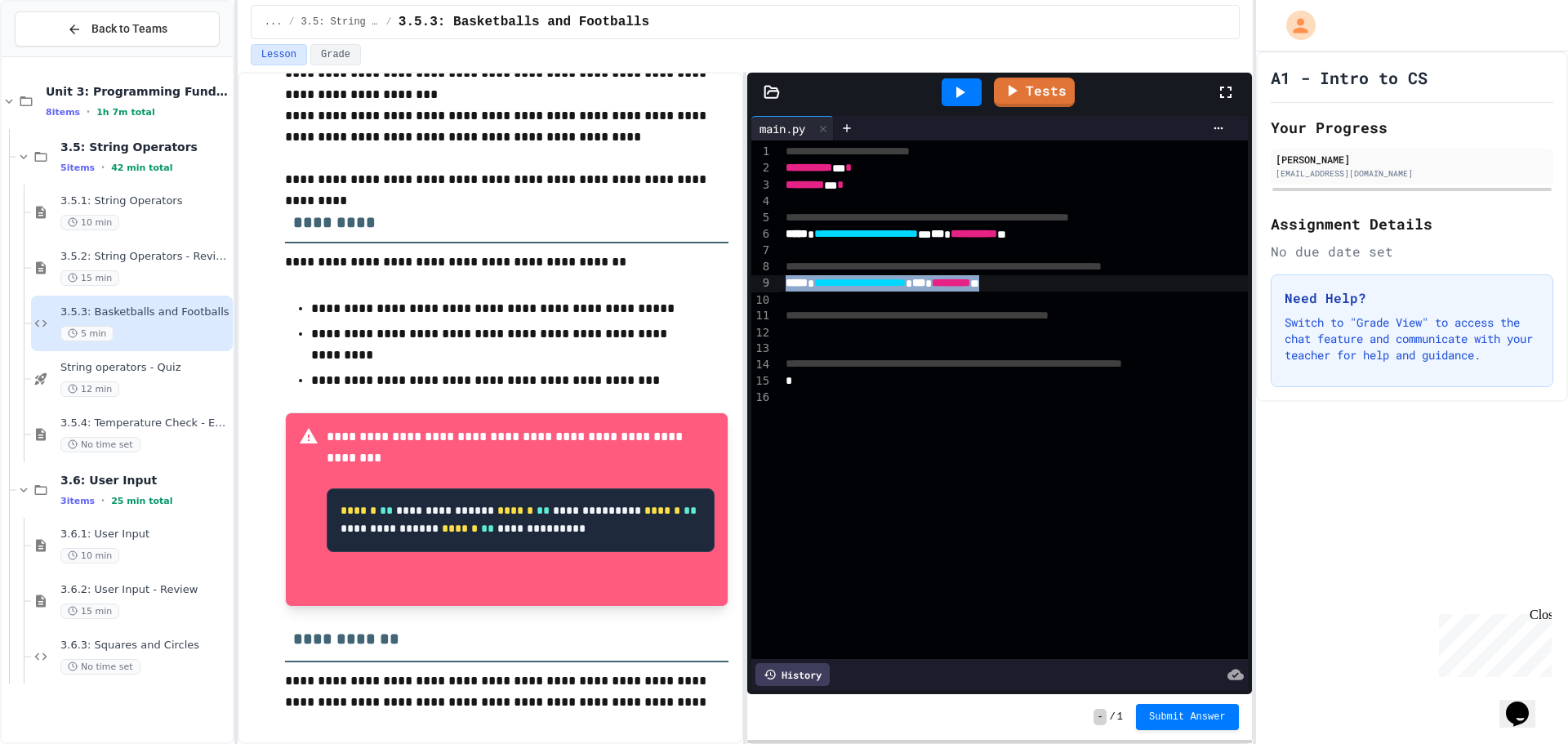
drag, startPoint x: 1070, startPoint y: 286, endPoint x: 781, endPoint y: 286, distance: 289.0
click at [781, 286] on div "**********" at bounding box center [1041, 284] width 522 height 17
click at [797, 663] on div "History" at bounding box center [792, 674] width 74 height 23
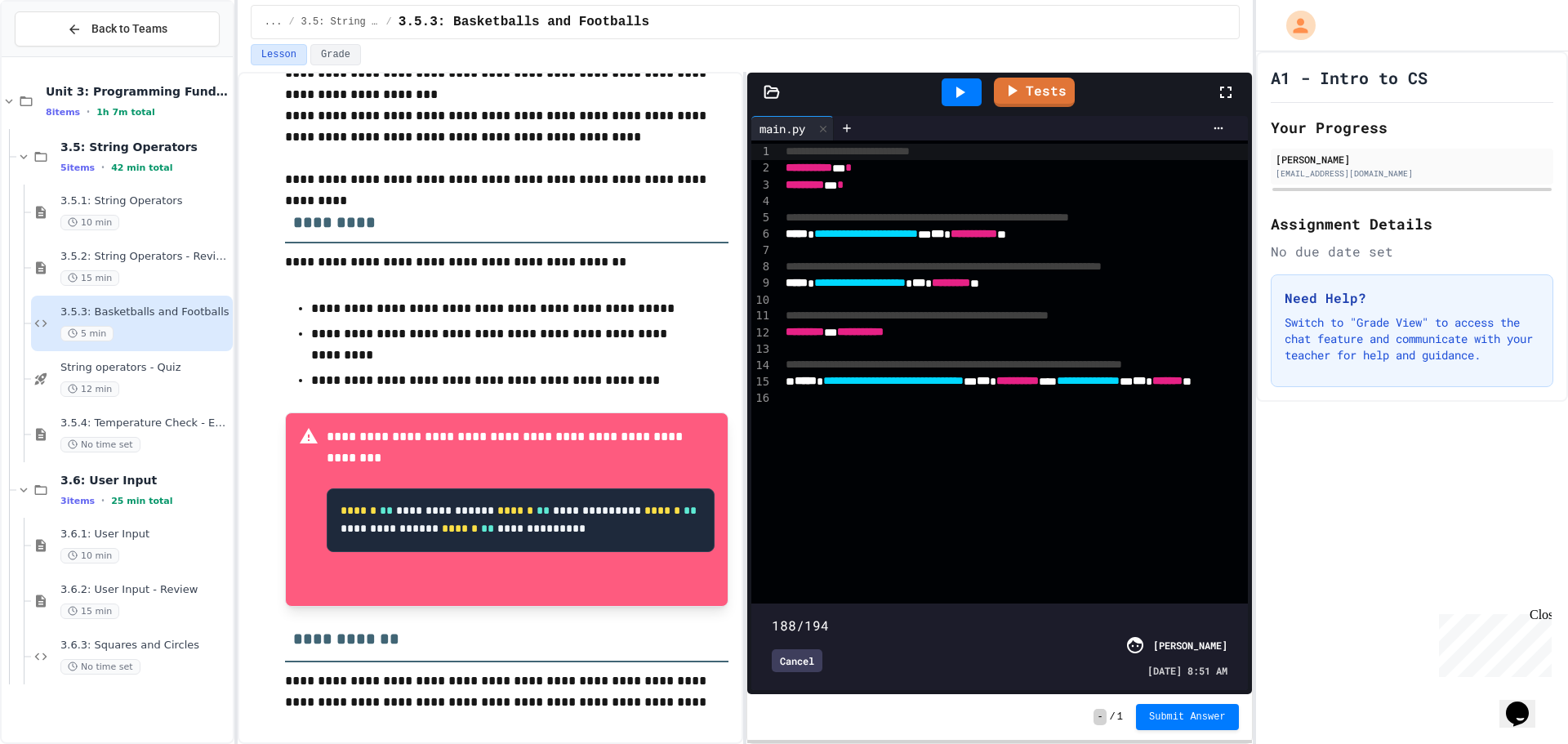
type input "***"
click at [772, 617] on span at bounding box center [772, 617] width 0 height 0
click at [967, 101] on icon at bounding box center [960, 93] width 20 height 20
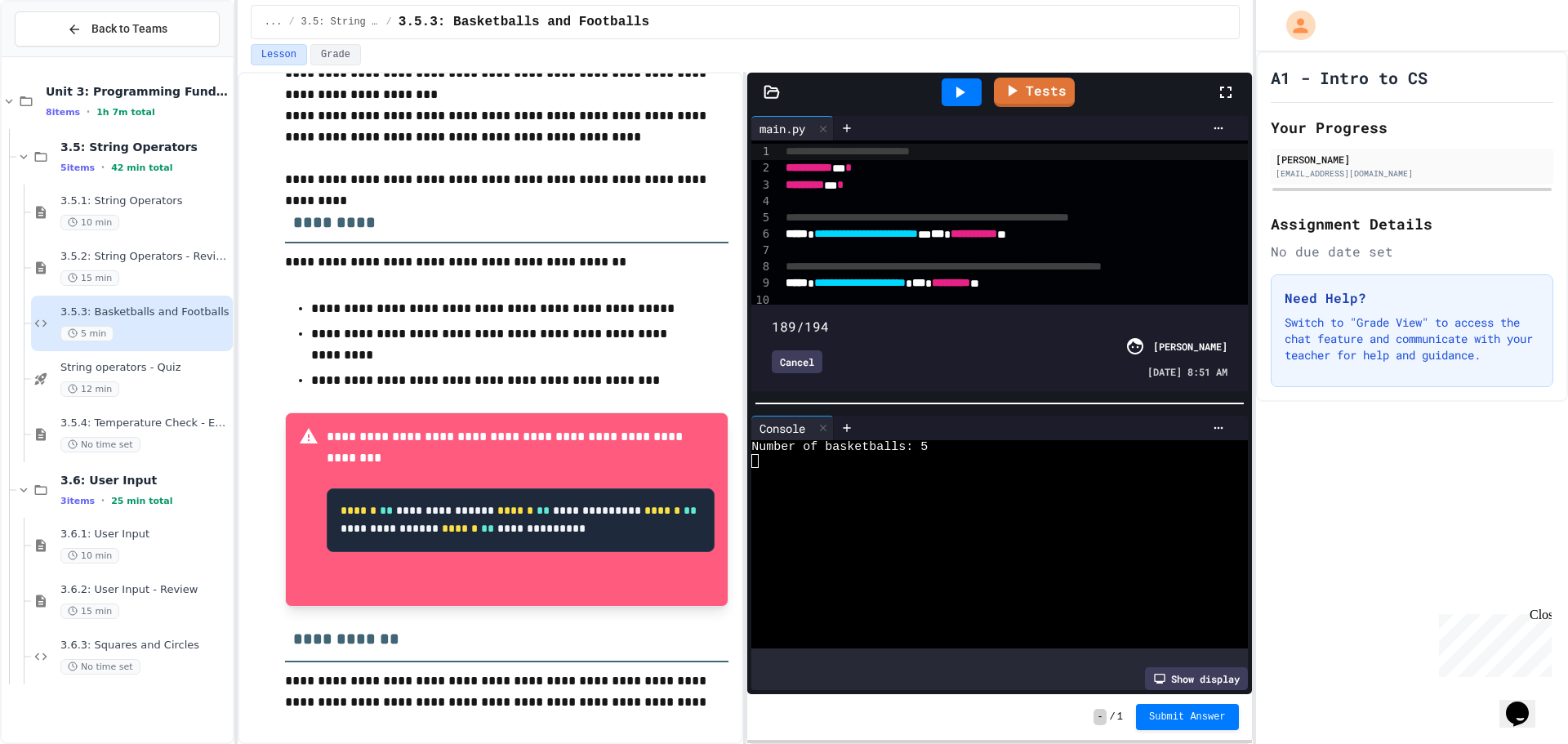
click at [877, 482] on div at bounding box center [987, 489] width 470 height 14
click at [846, 468] on div at bounding box center [987, 475] width 470 height 14
click at [842, 468] on div at bounding box center [987, 475] width 470 height 14
click at [790, 363] on div "Cancel" at bounding box center [796, 362] width 50 height 23
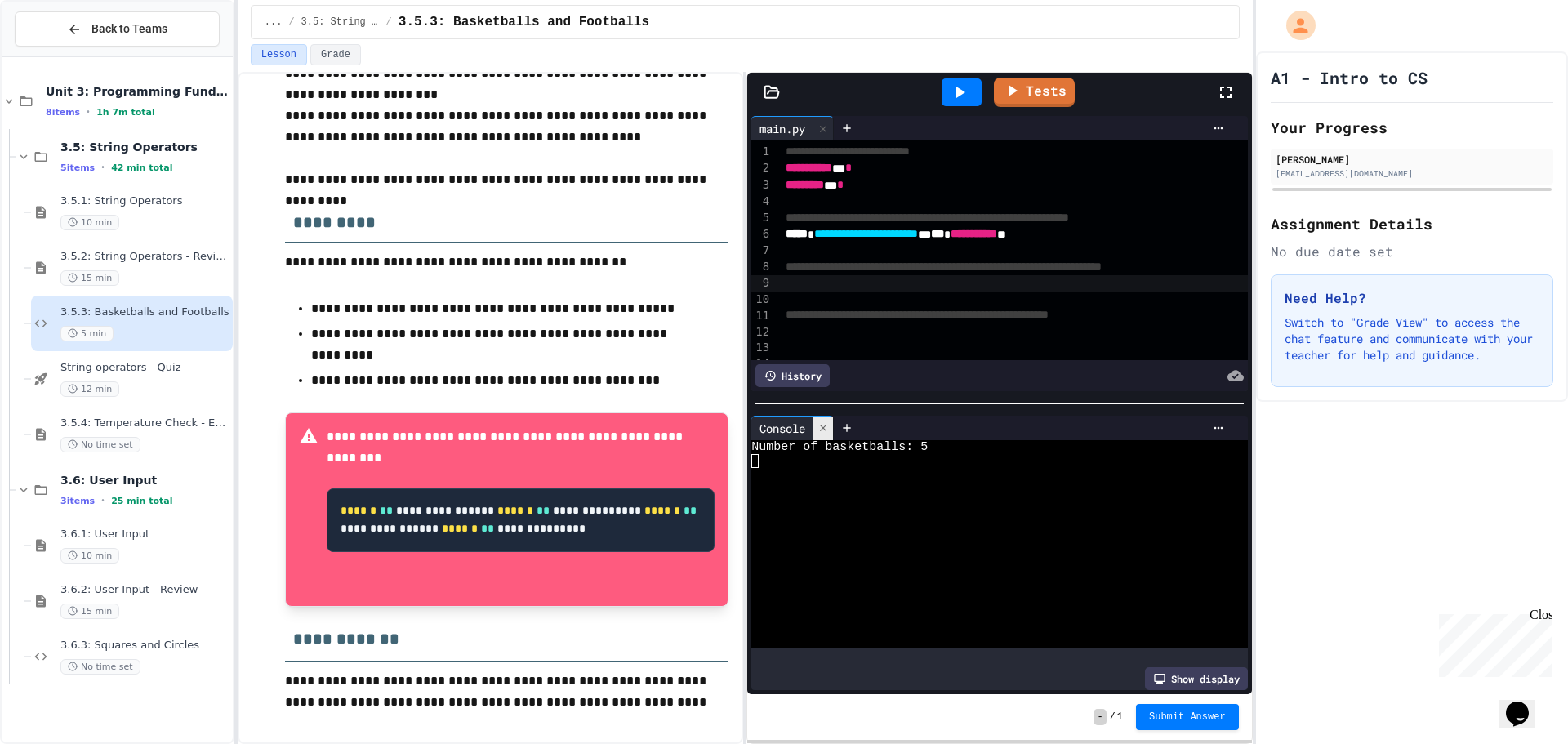
click at [823, 425] on icon at bounding box center [823, 428] width 7 height 7
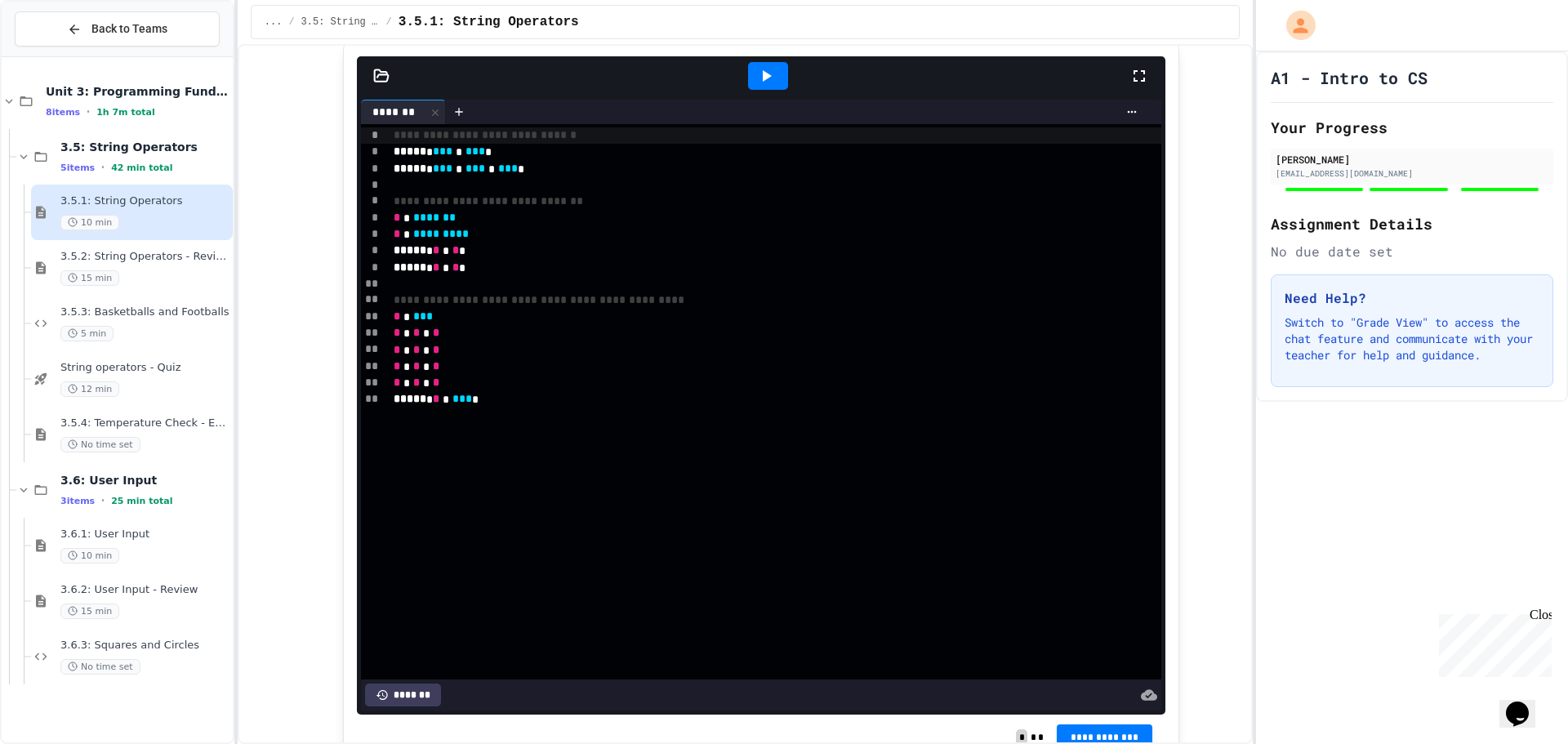
scroll to position [1225, 0]
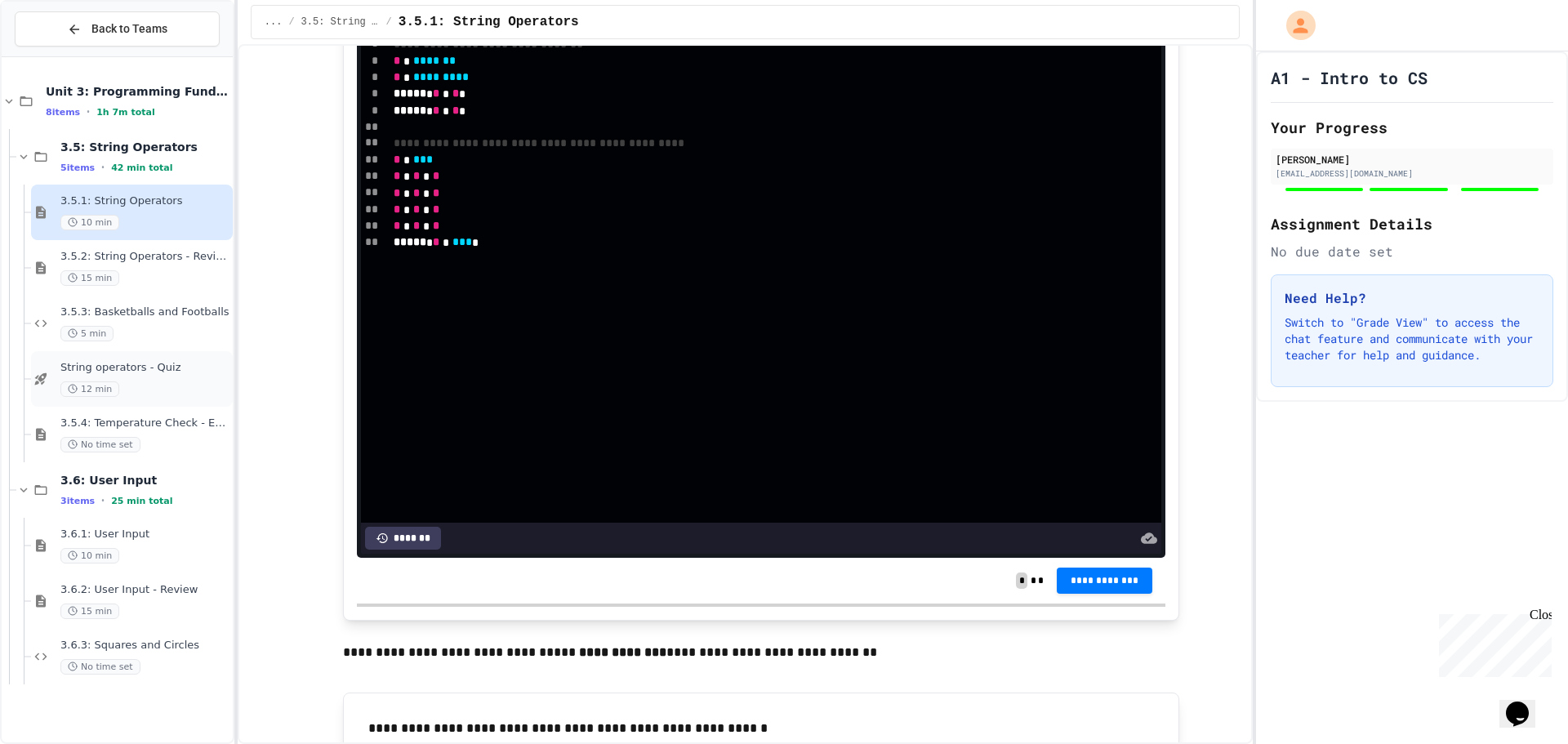
click at [164, 403] on div "String operators - Quiz 12 min" at bounding box center [131, 379] width 202 height 55
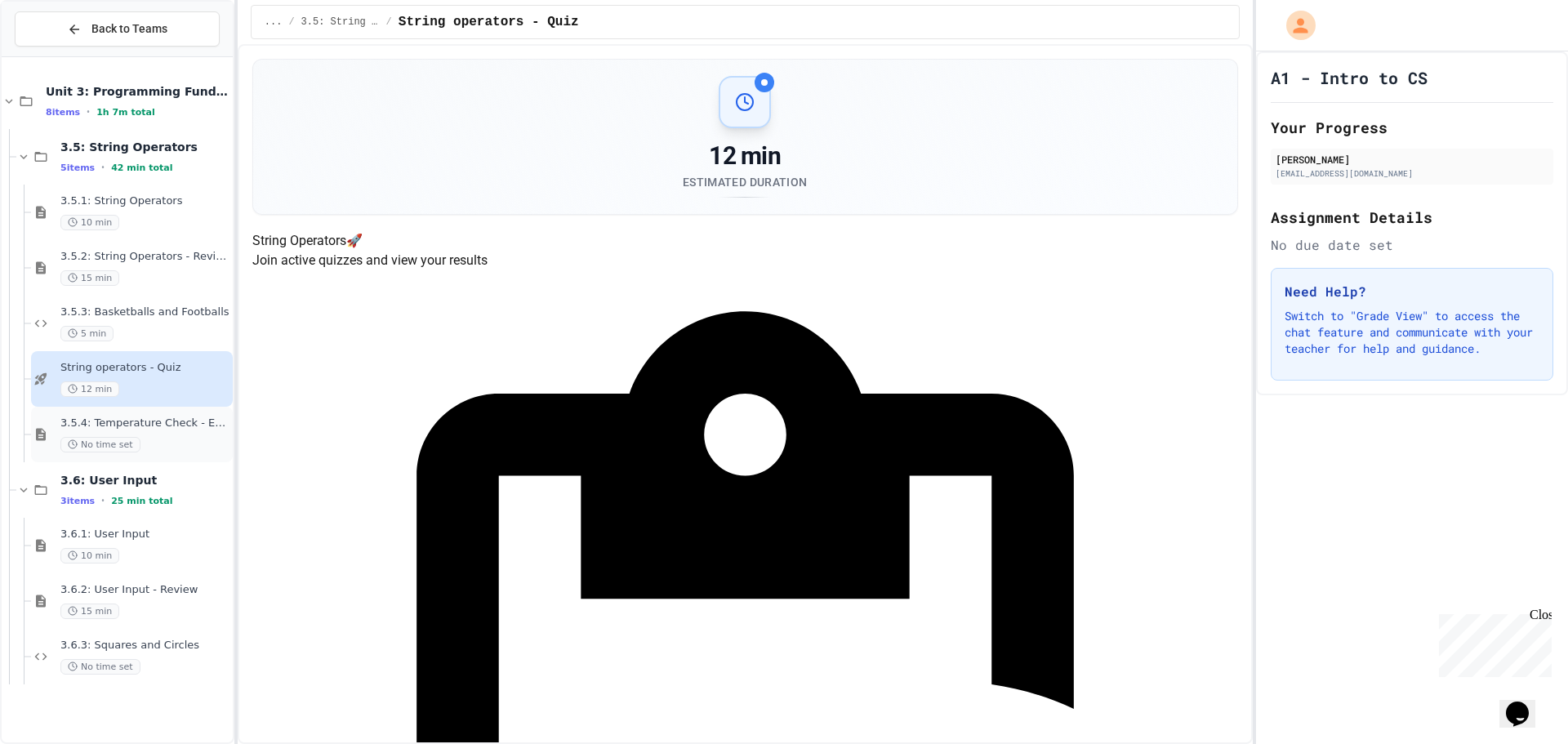
click at [171, 425] on span "3.5.4: Temperature Check - Exit Ticket" at bounding box center [144, 424] width 169 height 14
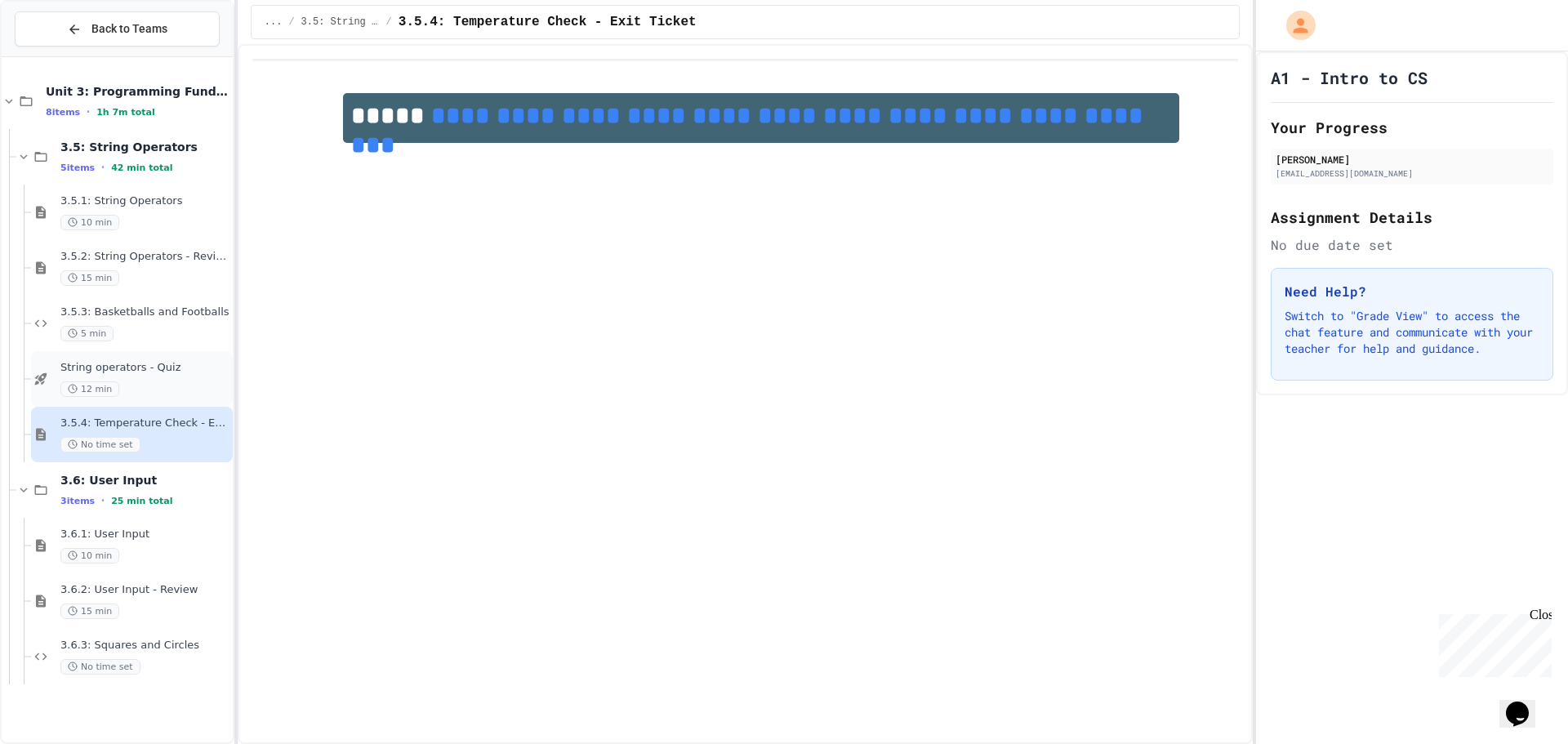
click at [158, 370] on span "String operators - Quiz" at bounding box center [144, 368] width 169 height 14
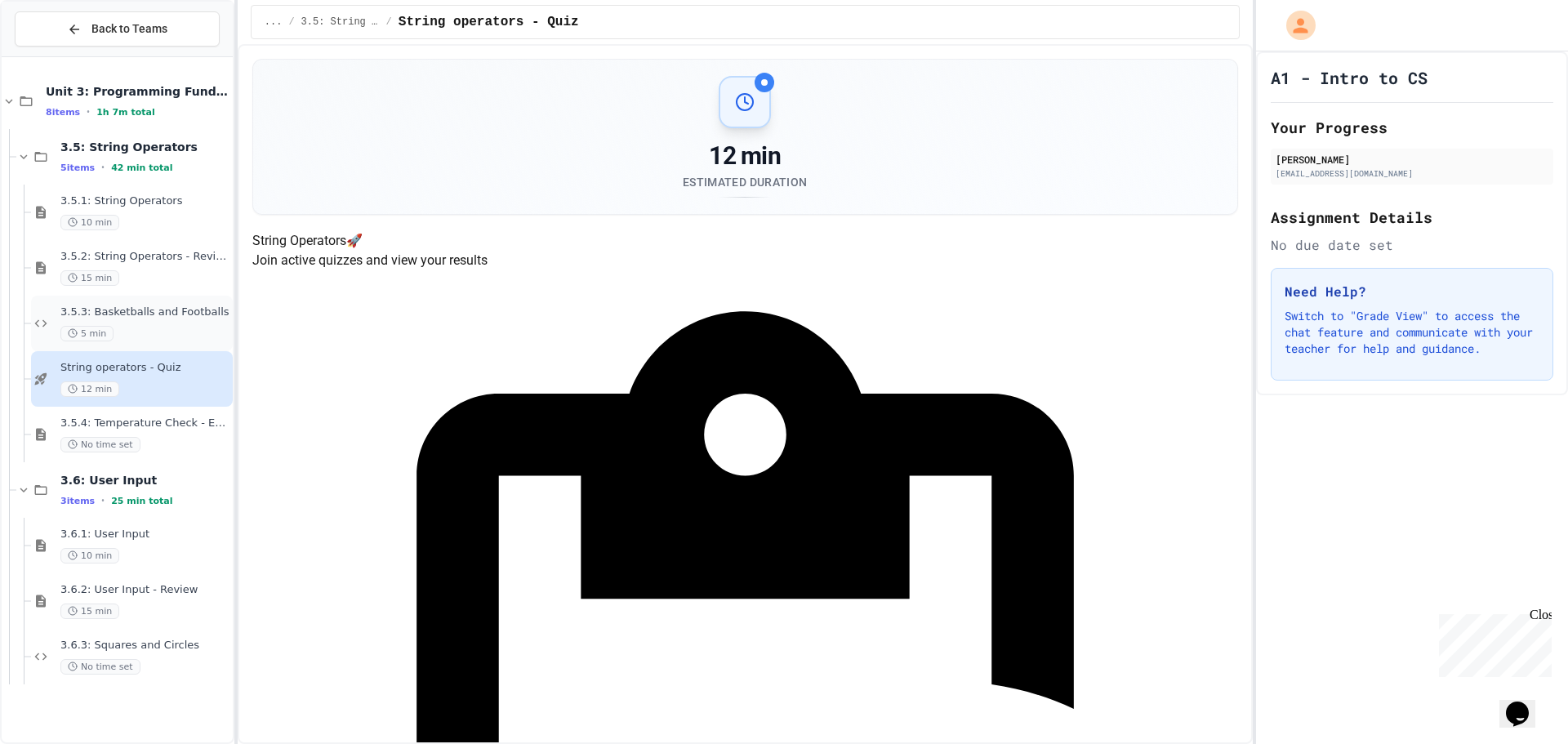
click at [170, 308] on span "3.5.3: Basketballs and Footballs" at bounding box center [144, 312] width 169 height 14
